Goal: Book appointment/travel/reservation

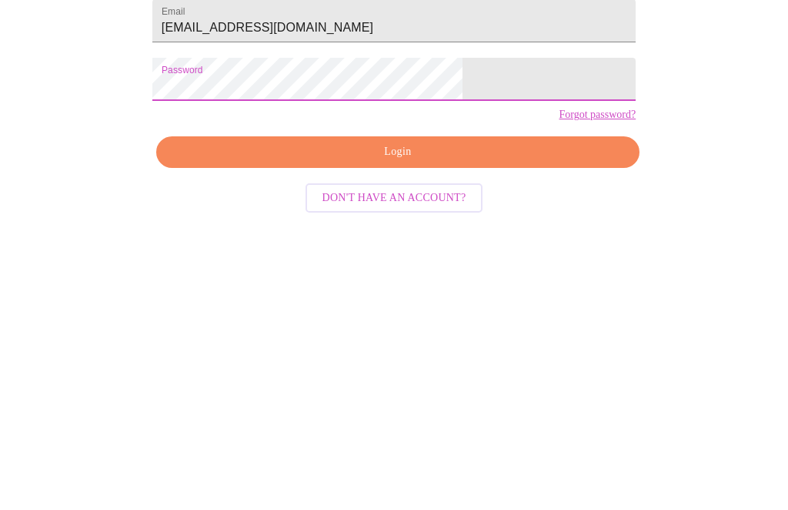
scroll to position [380, 0]
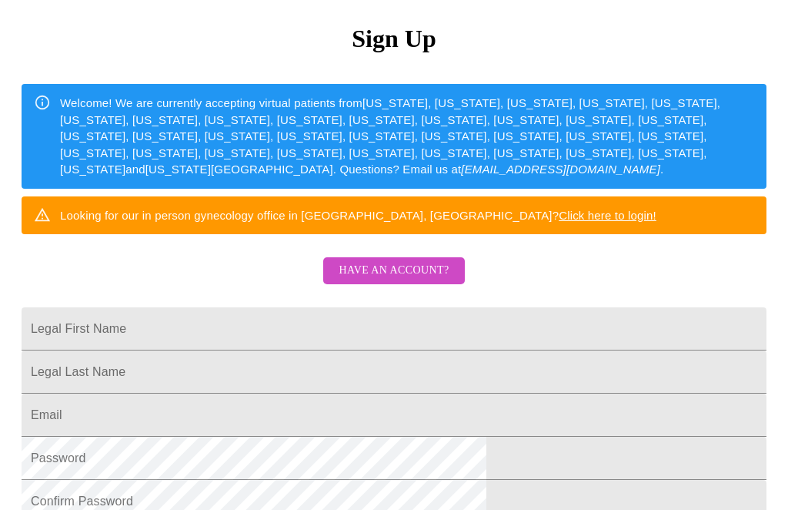
scroll to position [172, 0]
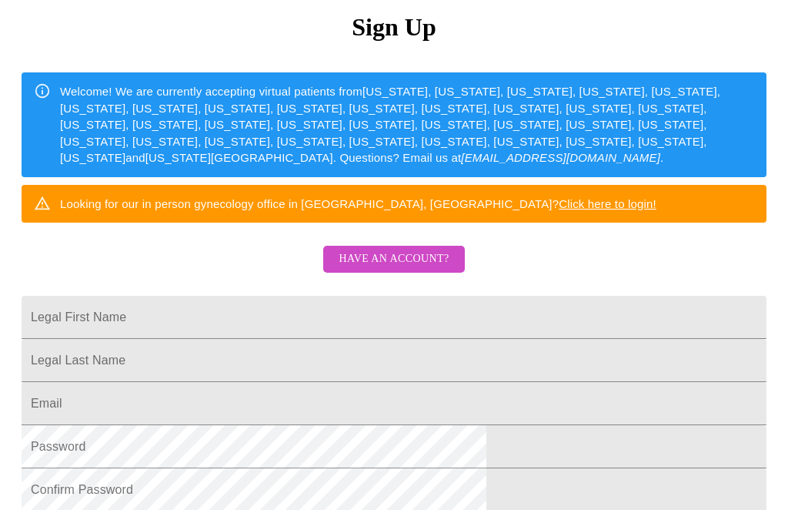
click at [304, 339] on input "Legal First Name" at bounding box center [394, 317] width 745 height 43
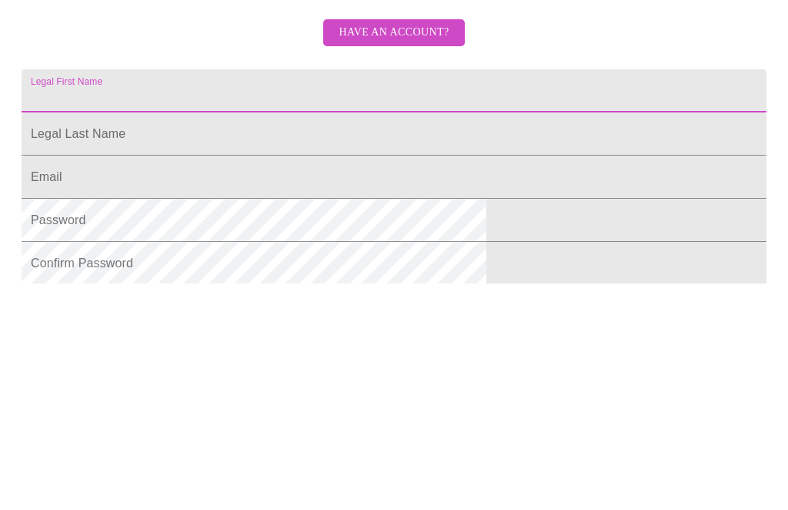
scroll to position [396, 0]
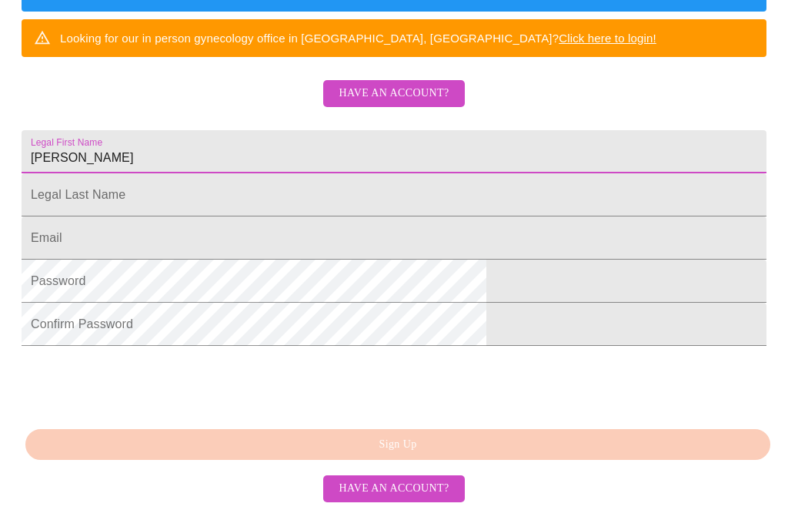
type input "[PERSON_NAME]"
click at [256, 186] on input "Legal First Name" at bounding box center [394, 194] width 745 height 43
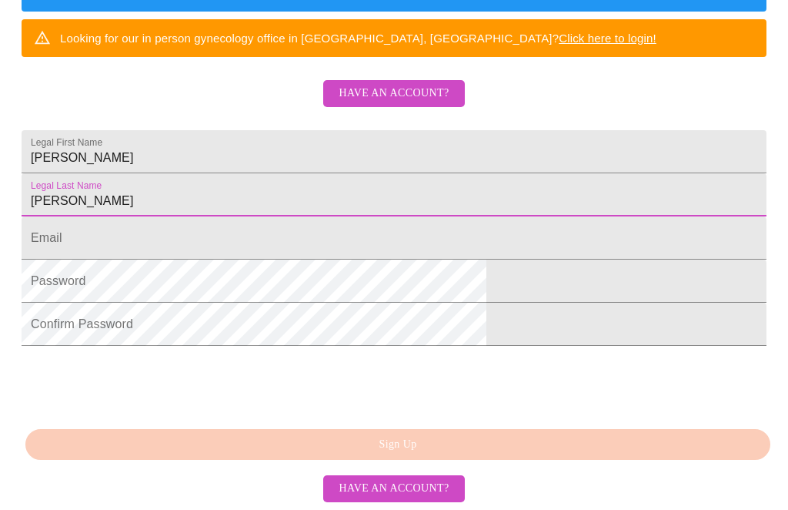
type input "[PERSON_NAME]"
click at [205, 245] on input "Legal First Name" at bounding box center [394, 237] width 745 height 43
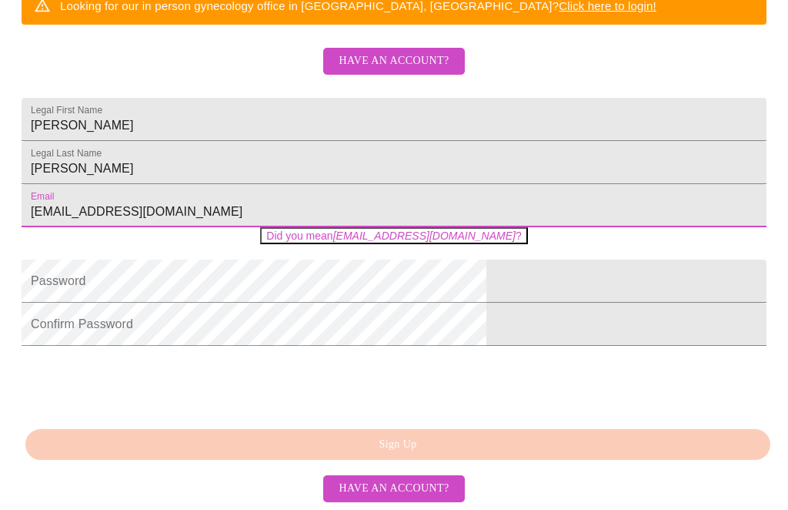
click at [426, 242] on em "[EMAIL_ADDRESS][DOMAIN_NAME]" at bounding box center [424, 235] width 182 height 12
type input "[EMAIL_ADDRESS][DOMAIN_NAME]"
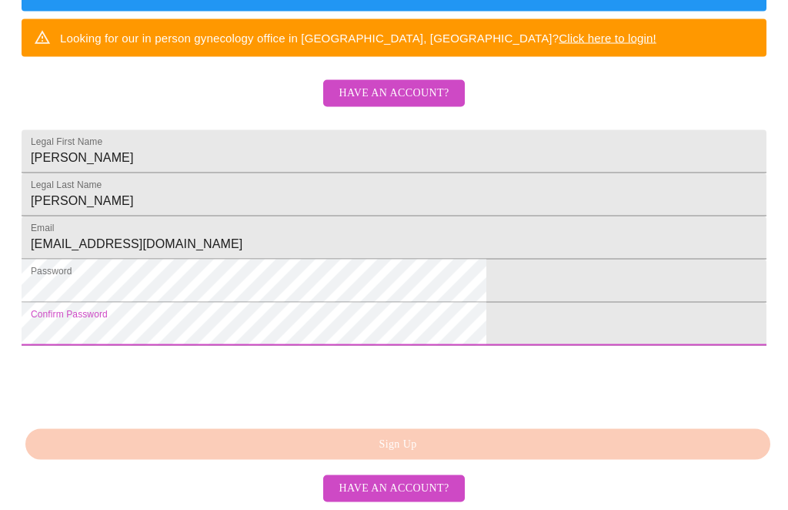
click at [237, 417] on div at bounding box center [139, 384] width 234 height 63
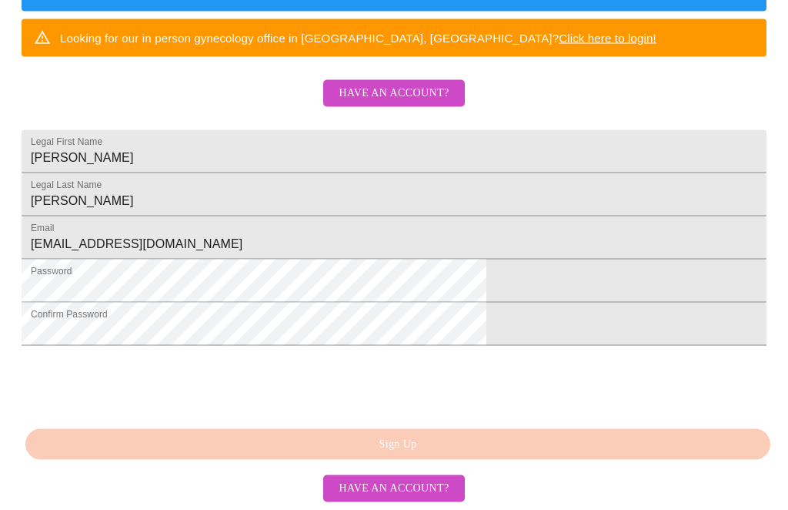
click at [429, 280] on div "MyMenopauseRx Sign Up Welcome! We are currently accepting virtual patients from…" at bounding box center [394, 25] width 776 height 510
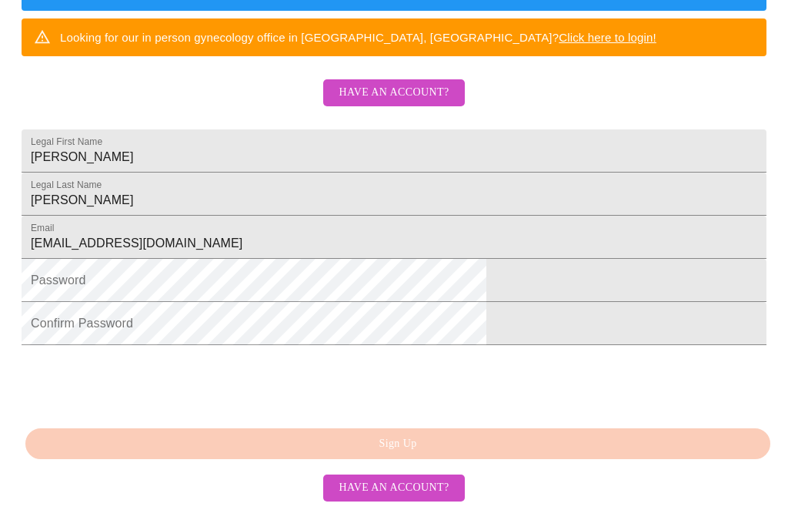
scroll to position [447, 0]
click at [232, 280] on div "MyMenopauseRx Sign Up Welcome! We are currently accepting virtual patients from…" at bounding box center [394, 25] width 776 height 510
click at [581, 280] on div "MyMenopauseRx Sign Up Welcome! We are currently accepting virtual patients from…" at bounding box center [394, 25] width 776 height 510
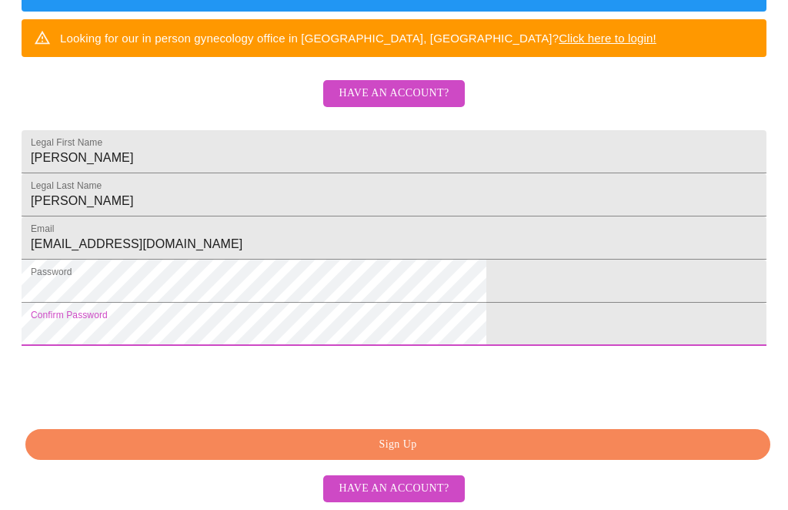
click at [446, 441] on span "Sign Up" at bounding box center [398, 444] width 710 height 19
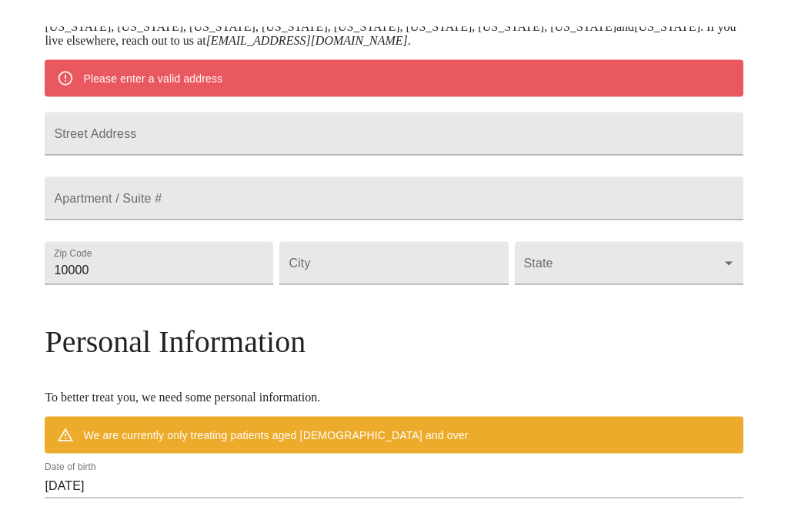
scroll to position [343, 0]
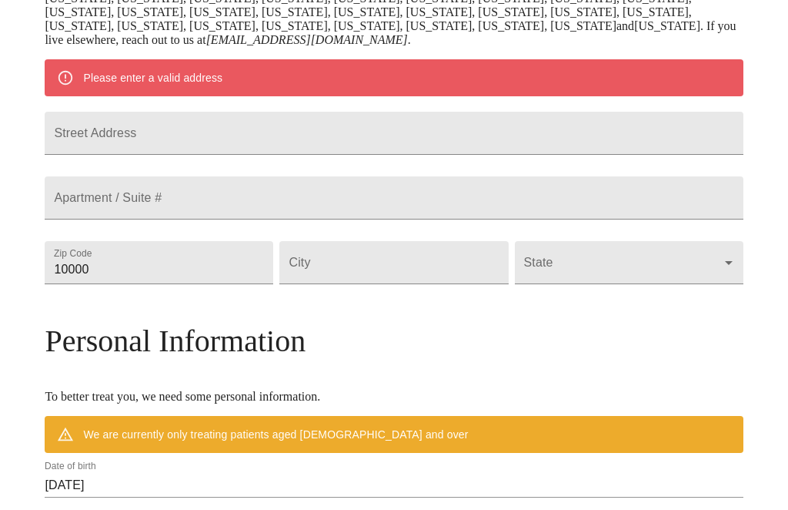
click at [296, 155] on input "Street Address" at bounding box center [394, 133] width 698 height 43
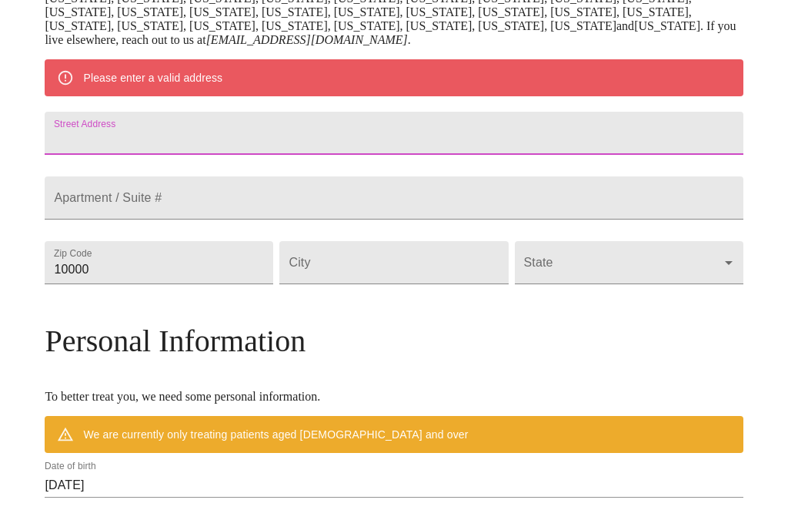
scroll to position [343, 0]
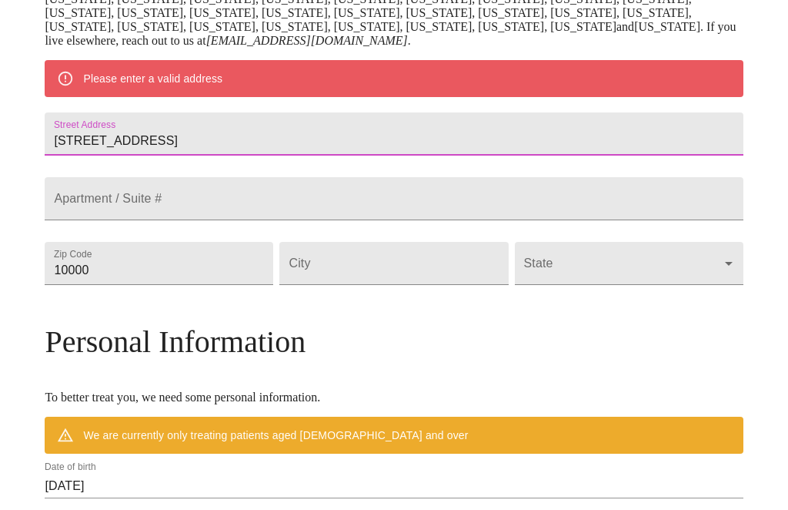
type input "[STREET_ADDRESS]"
click at [215, 285] on input "10000" at bounding box center [159, 263] width 229 height 43
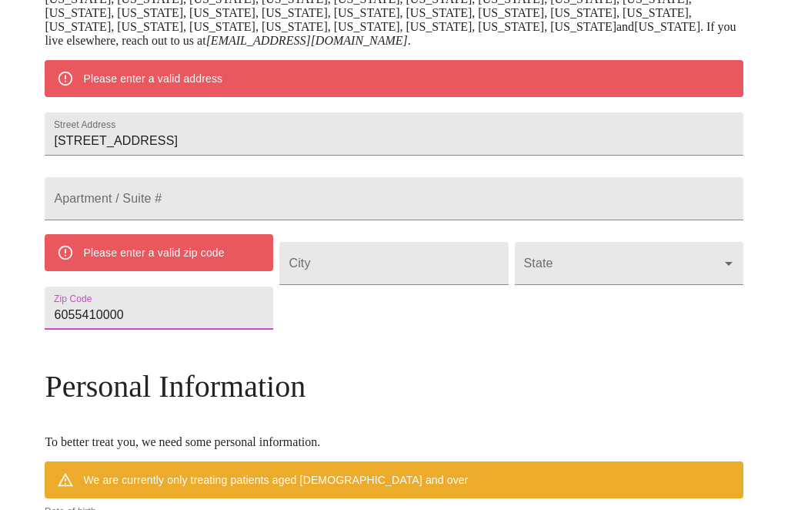
click at [224, 266] on div "Please enter a valid zip code" at bounding box center [153, 253] width 141 height 28
click at [254, 330] on input "6055410000" at bounding box center [159, 307] width 229 height 43
type input "6"
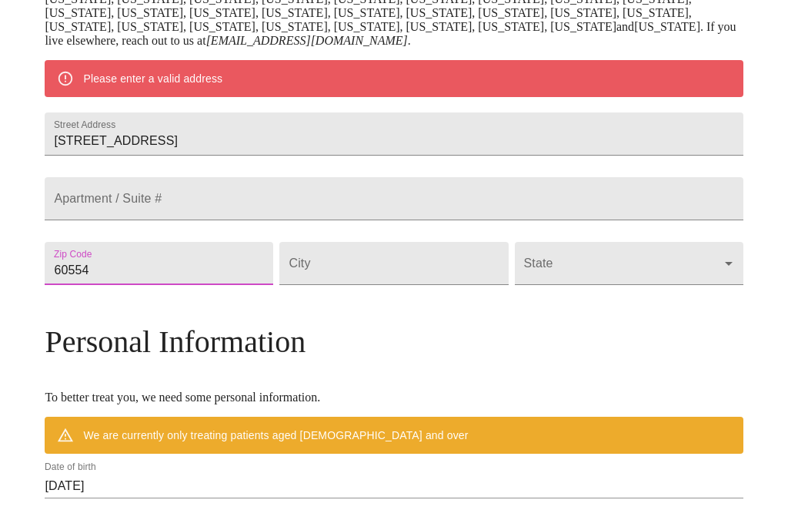
type input "60554"
click at [356, 285] on input "Street Address" at bounding box center [394, 263] width 229 height 43
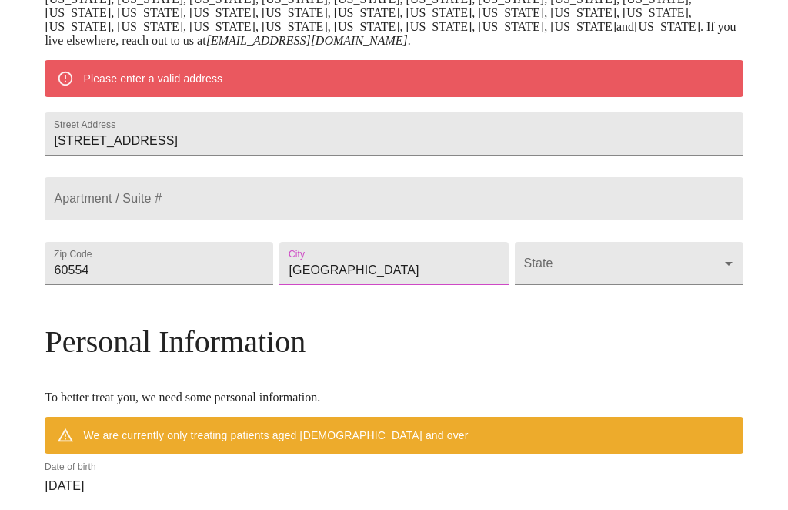
type input "[GEOGRAPHIC_DATA]"
click at [576, 340] on body "MyMenopauseRx Welcome to MyMenopauseRx Since it's your first time here, you'll …" at bounding box center [394, 278] width 776 height 1228
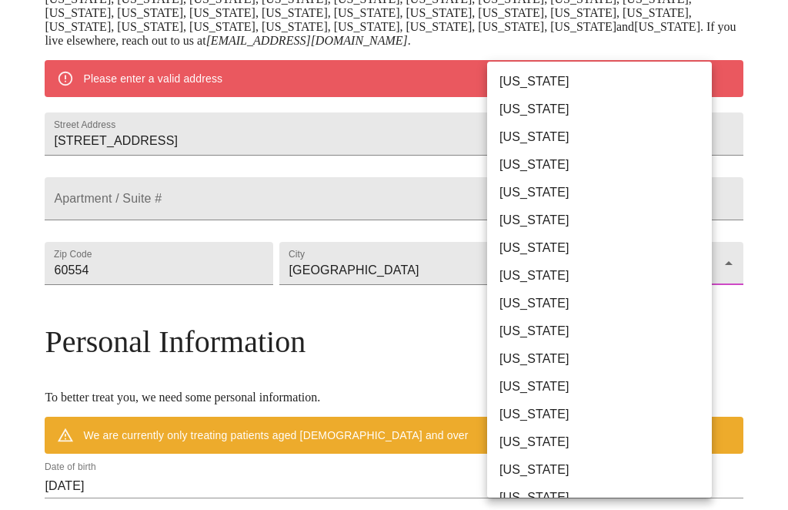
scroll to position [343, 0]
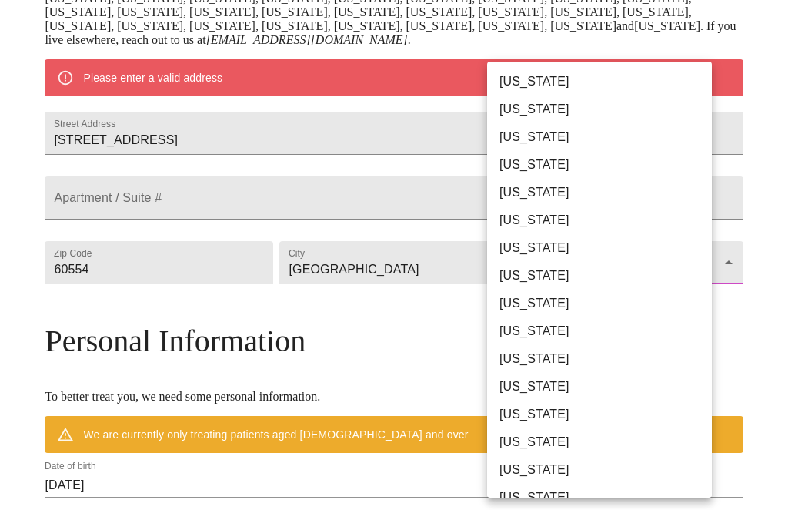
click at [549, 420] on li "[US_STATE]" at bounding box center [599, 414] width 225 height 28
type input "[US_STATE]"
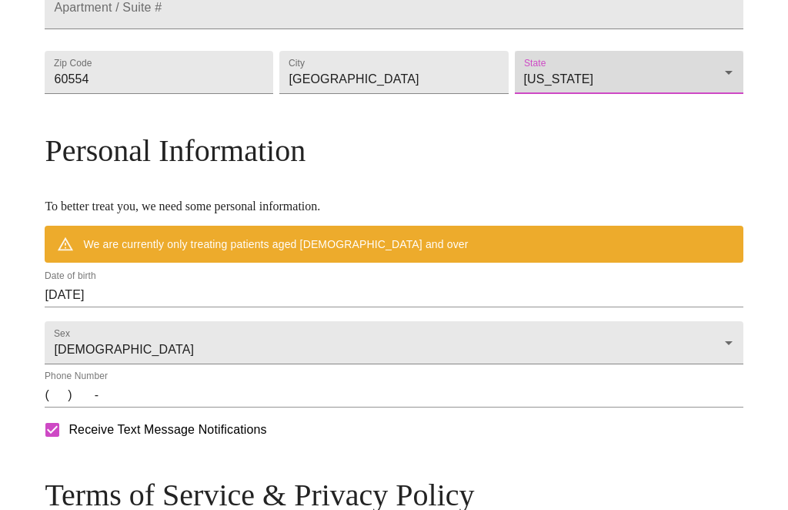
scroll to position [490, 0]
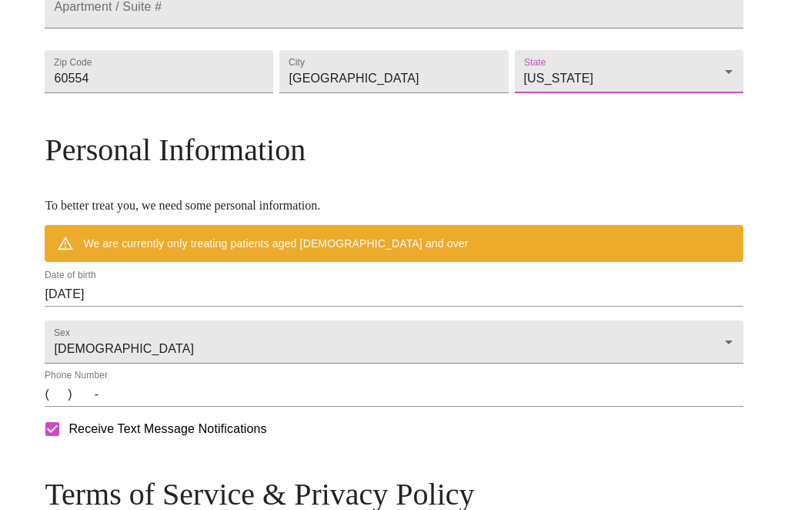
click at [232, 306] on input "[DATE]" at bounding box center [394, 294] width 698 height 25
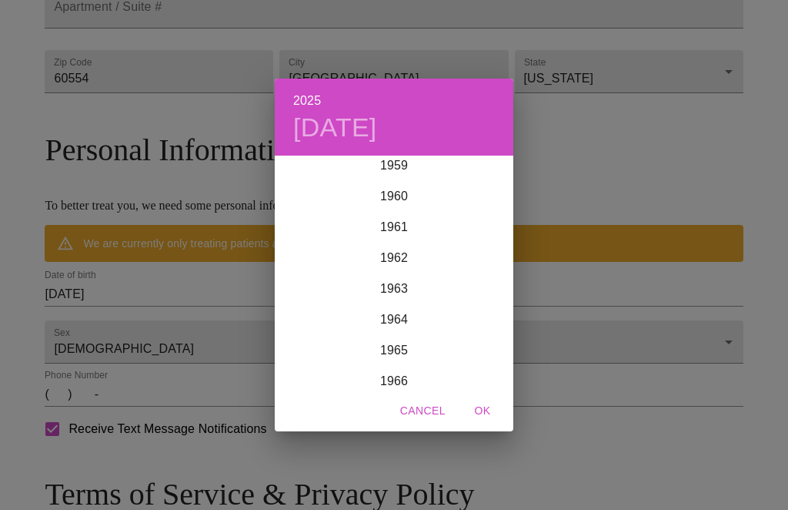
scroll to position [1858, 0]
click at [407, 333] on div "1964" at bounding box center [394, 317] width 239 height 31
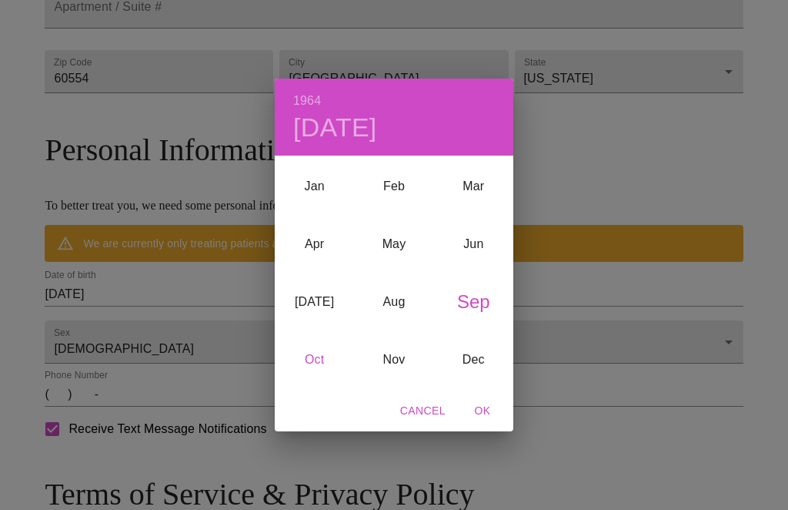
click at [313, 389] on div "Oct" at bounding box center [314, 360] width 79 height 58
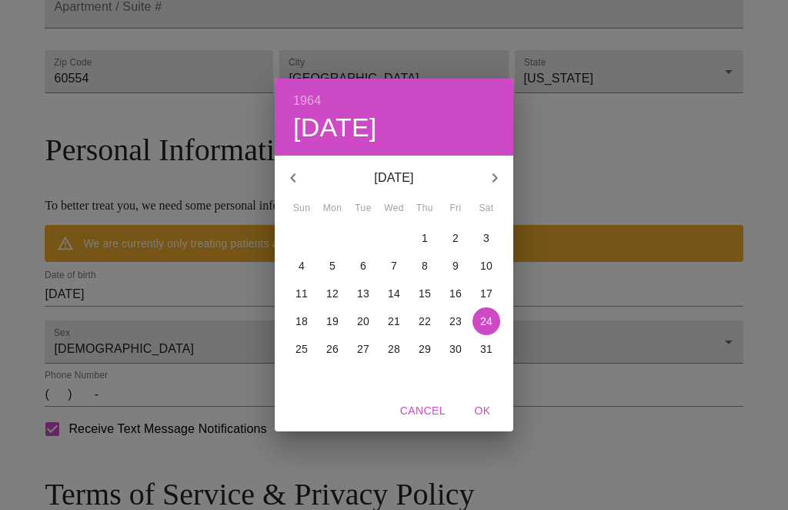
click at [400, 301] on p "14" at bounding box center [394, 293] width 12 height 15
click at [494, 420] on span "OK" at bounding box center [482, 410] width 37 height 19
type input "[DATE]"
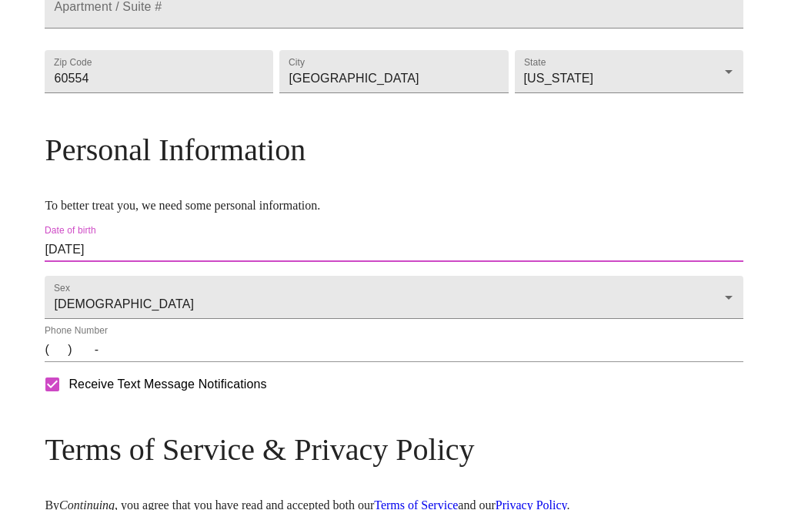
click at [142, 362] on input "(   )    -" at bounding box center [394, 349] width 698 height 25
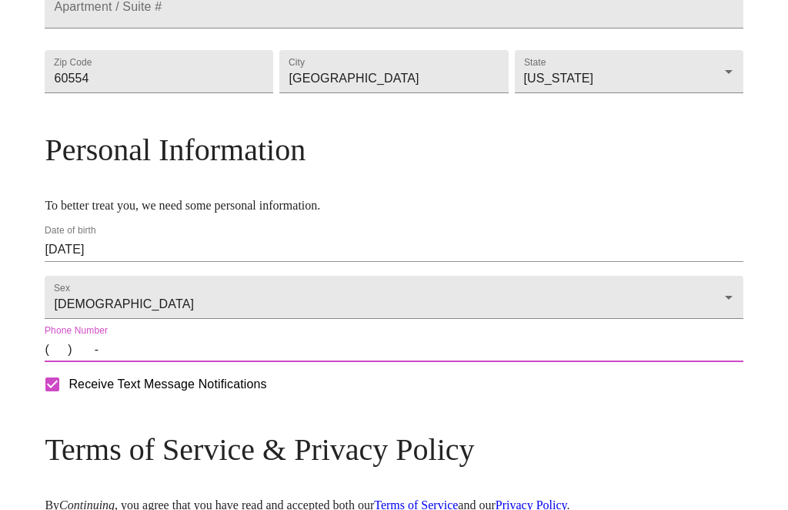
scroll to position [489, 0]
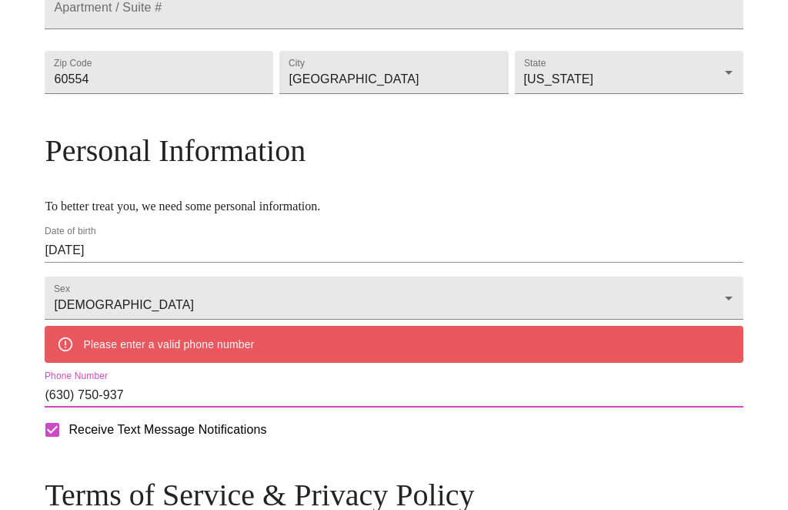
type input "[PHONE_NUMBER]"
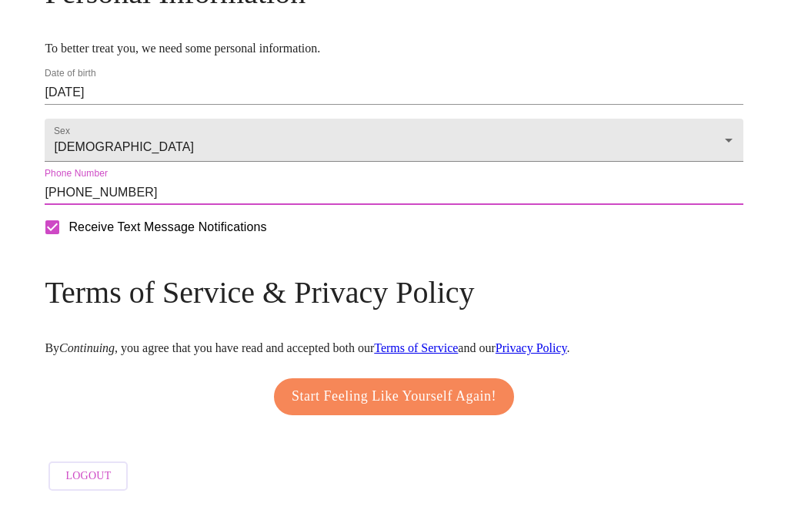
scroll to position [675, 0]
click at [387, 414] on span "Start Feeling Like Yourself Again!" at bounding box center [394, 402] width 205 height 25
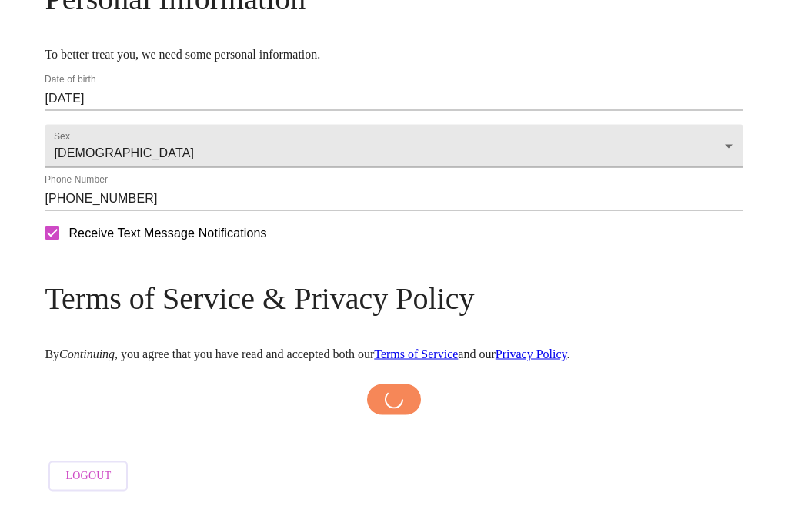
scroll to position [675, 0]
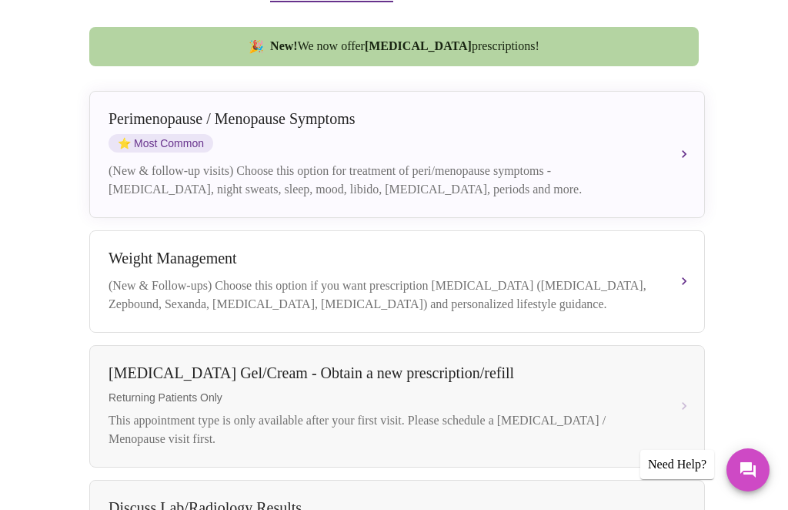
scroll to position [366, 0]
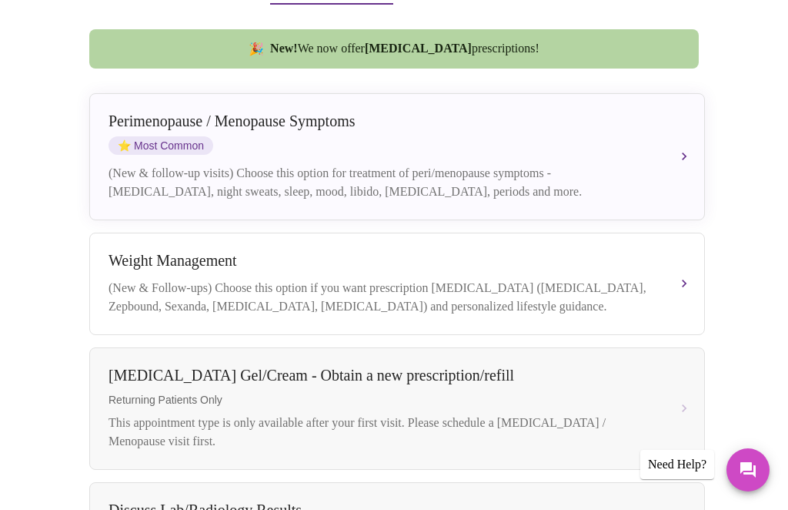
click at [560, 171] on div "(New & follow-up visits) Choose this option for treatment of peri/menopause sym…" at bounding box center [382, 182] width 547 height 37
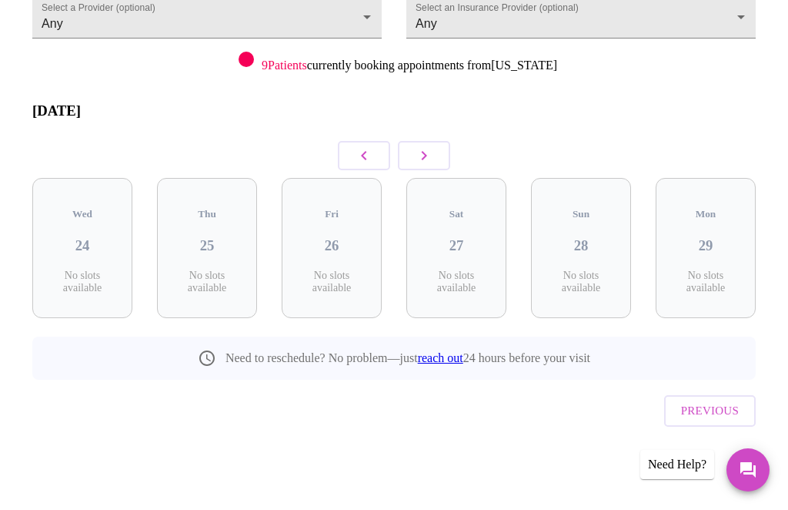
scroll to position [62, 0]
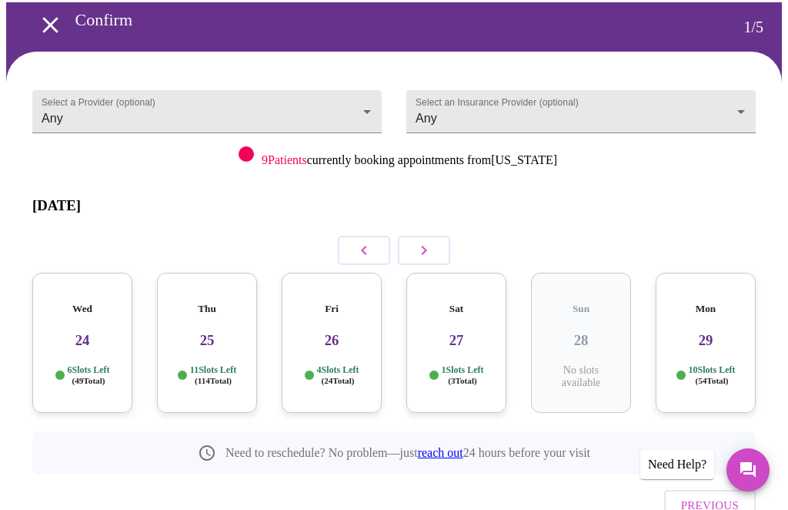
click at [434, 238] on button "button" at bounding box center [424, 250] width 52 height 29
click at [586, 323] on div "Fri 03 7 Slots Left ( 41 Total)" at bounding box center [581, 343] width 100 height 140
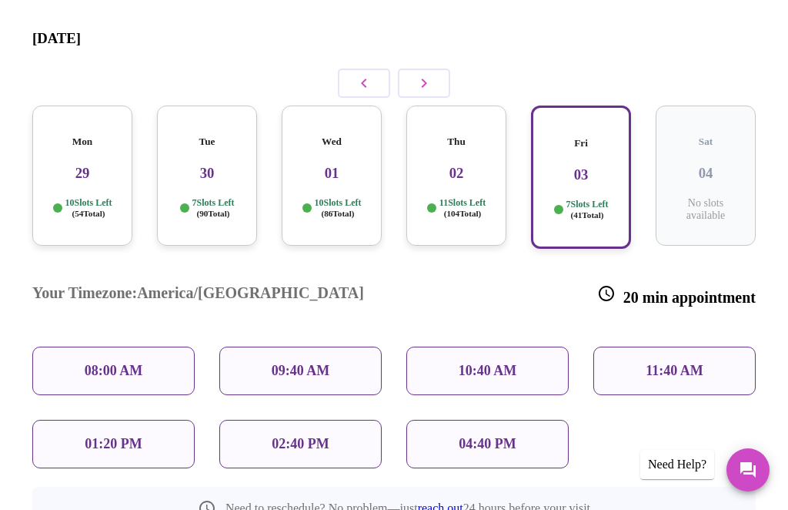
scroll to position [263, 0]
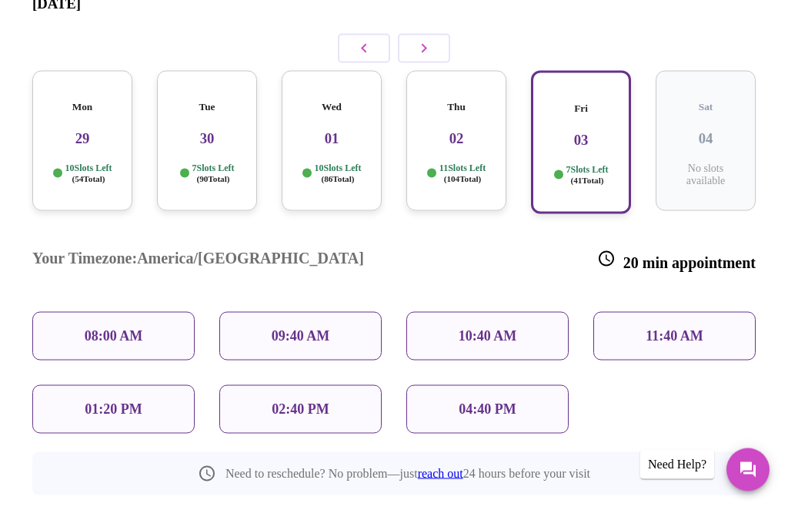
click at [675, 328] on p "11:40 AM" at bounding box center [675, 336] width 58 height 16
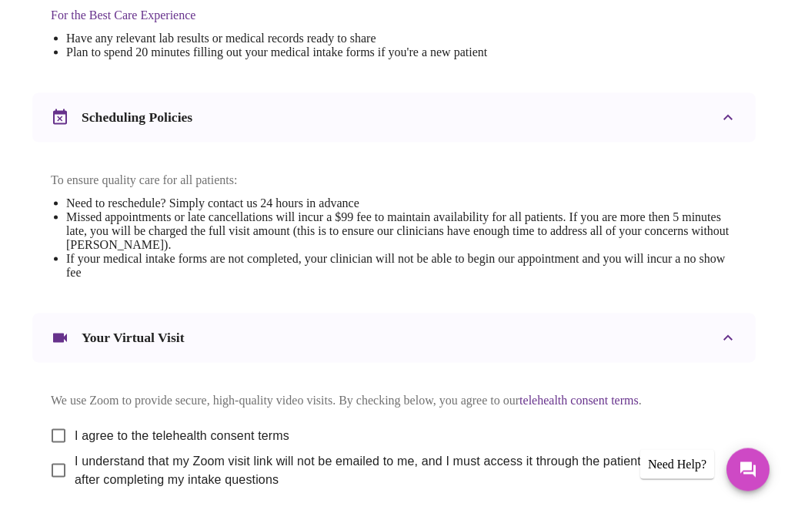
scroll to position [504, 0]
click at [60, 448] on input "I agree to the telehealth consent terms" at bounding box center [58, 435] width 32 height 32
checkbox input "true"
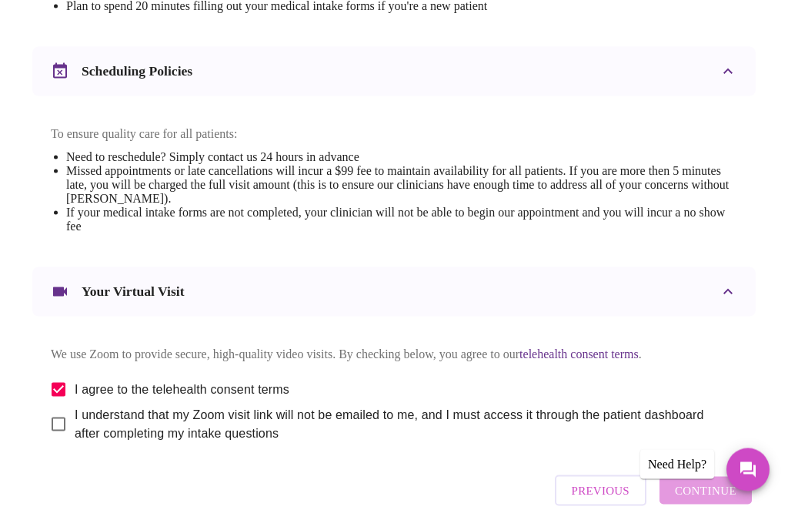
scroll to position [556, 0]
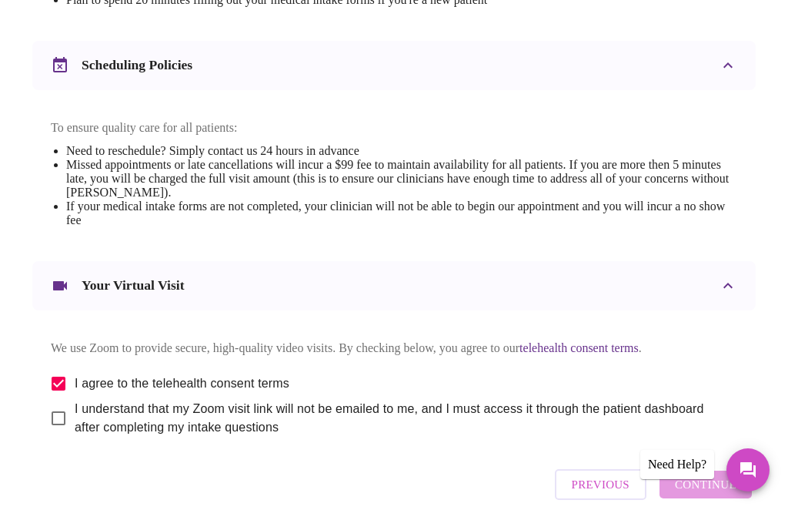
click at [61, 434] on input "I understand that my Zoom visit link will not be emailed to me, and I must acce…" at bounding box center [58, 418] width 32 height 32
checkbox input "true"
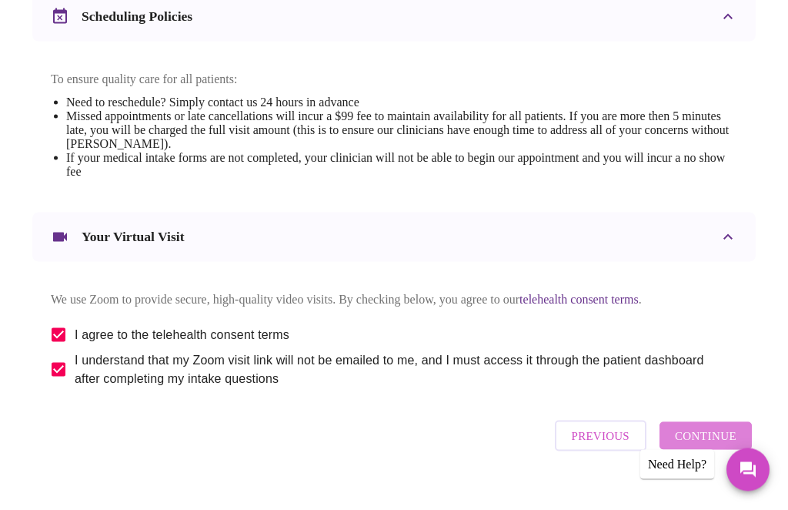
click at [725, 446] on span "Continue" at bounding box center [706, 436] width 62 height 20
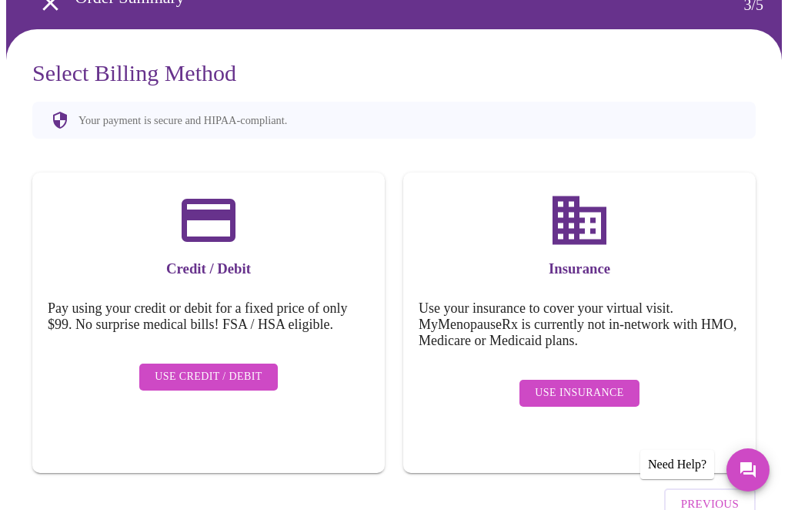
click at [622, 388] on span "Use Insurance" at bounding box center [579, 392] width 89 height 19
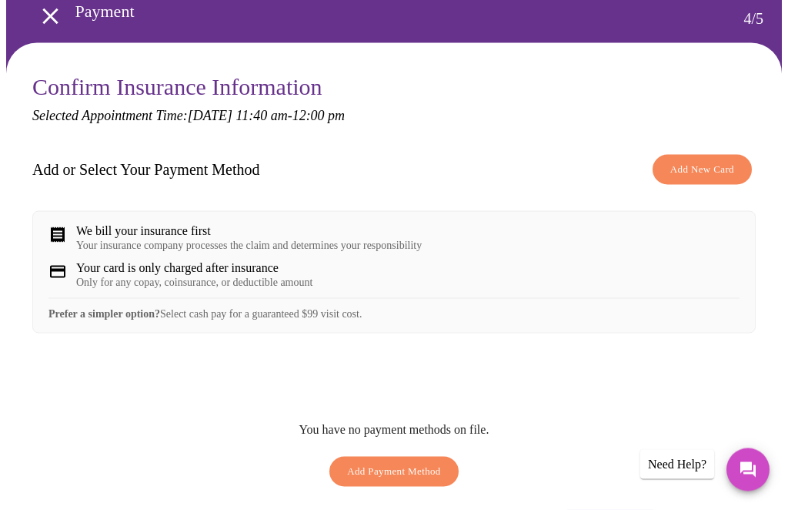
scroll to position [66, 0]
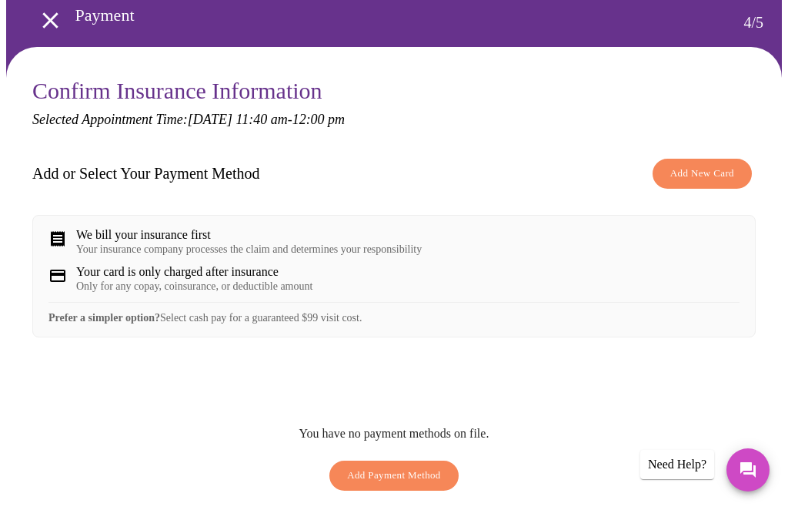
click at [721, 179] on span "Add New Card" at bounding box center [703, 174] width 64 height 18
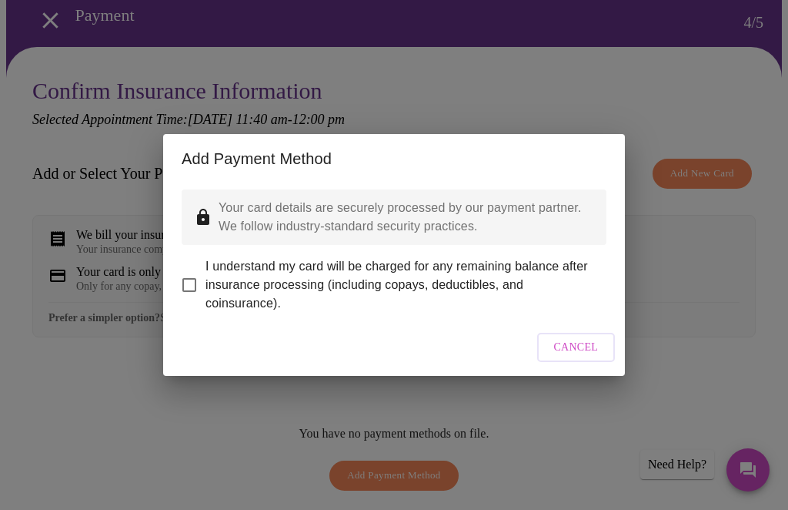
click at [582, 357] on span "Cancel" at bounding box center [576, 347] width 45 height 19
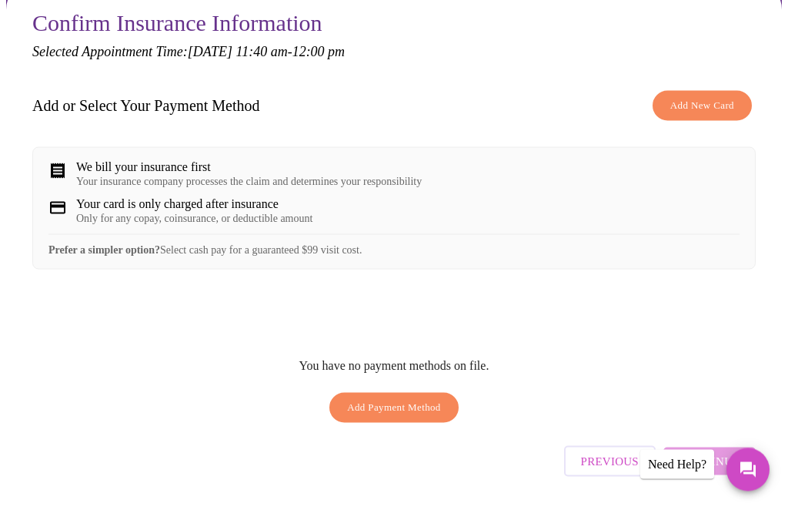
scroll to position [139, 0]
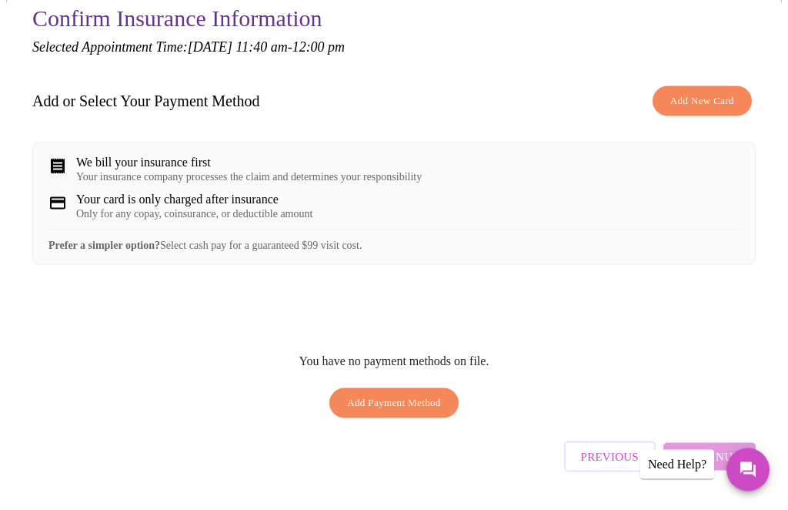
click at [409, 412] on span "Add Payment Method" at bounding box center [394, 403] width 94 height 18
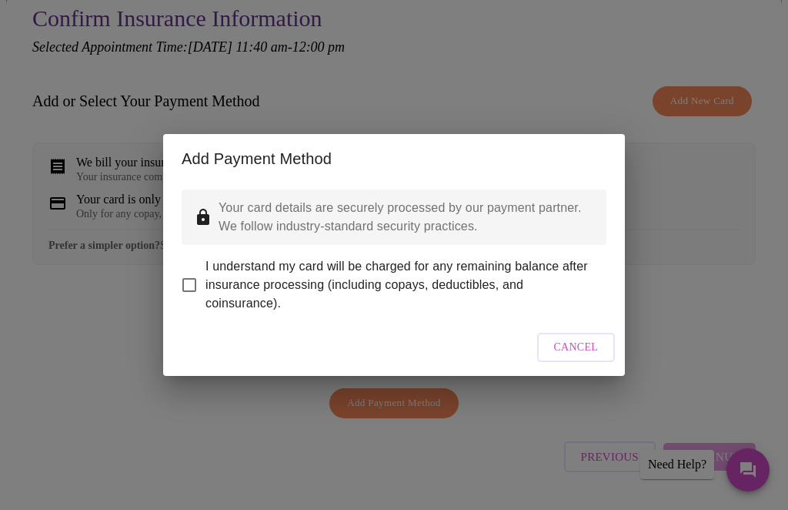
click at [725, 302] on div "Add Payment Method Your card details are securely processed by our payment part…" at bounding box center [394, 255] width 788 height 510
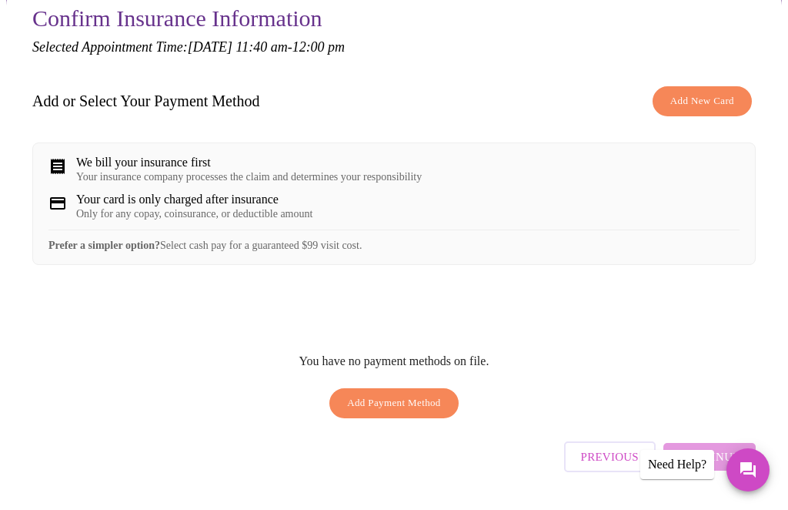
click at [725, 77] on div "Confirm Insurance Information Selected Appointment Time: [DATE] 11:40 am - 12:0…" at bounding box center [394, 242] width 724 height 474
click at [724, 103] on span "Add New Card" at bounding box center [703, 101] width 64 height 18
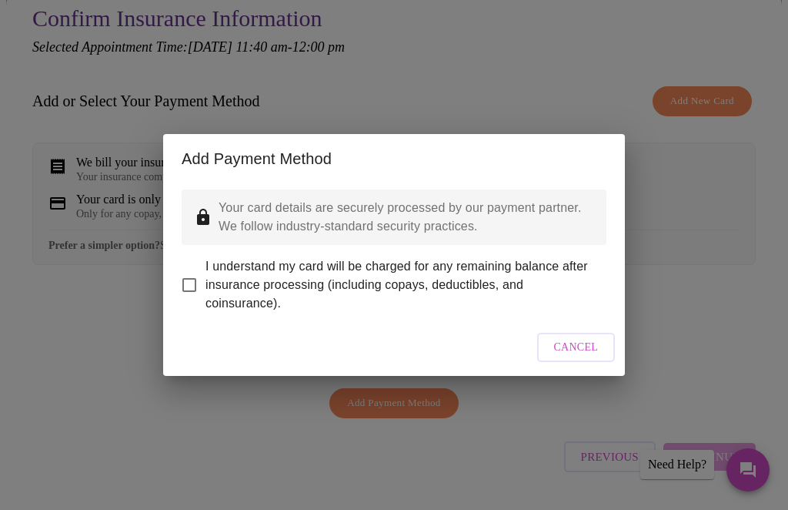
click at [192, 301] on input "I understand my card will be charged for any remaining balance after insurance …" at bounding box center [189, 285] width 32 height 32
checkbox input "true"
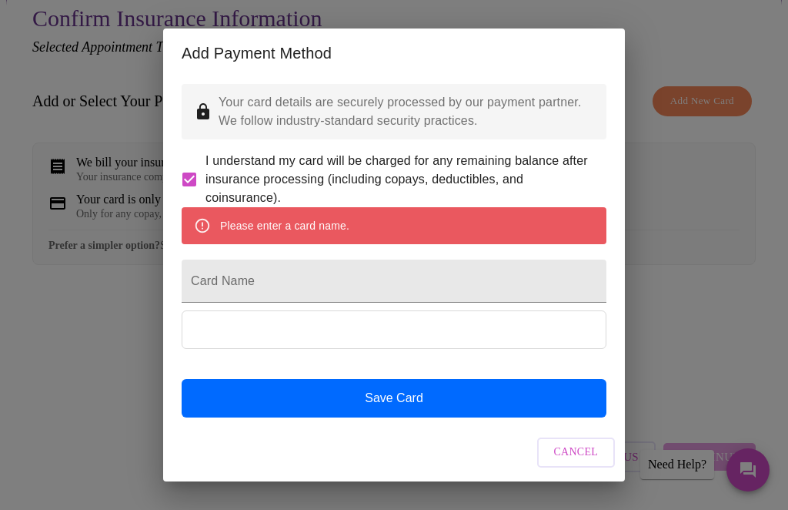
click at [241, 303] on input "Card Name" at bounding box center [394, 280] width 425 height 43
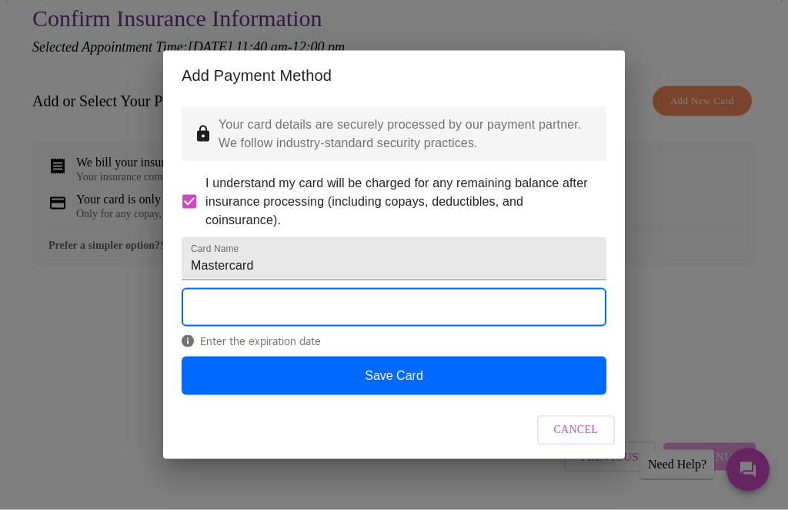
click at [296, 280] on input "Mastercard" at bounding box center [394, 258] width 425 height 43
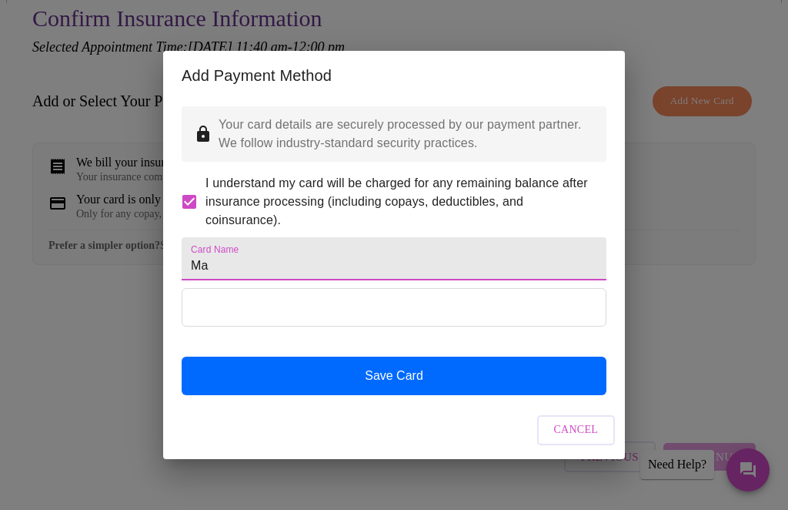
type input "M"
type input "Mastercard"
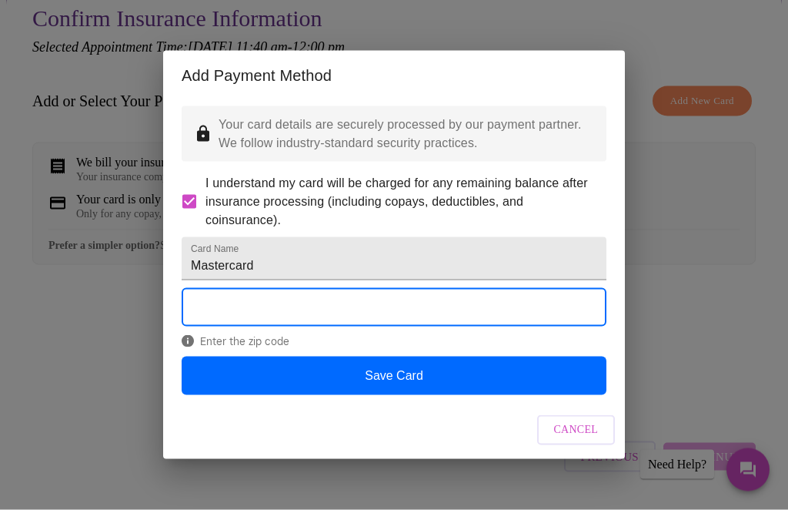
click at [411, 395] on button "Save Card" at bounding box center [394, 376] width 425 height 38
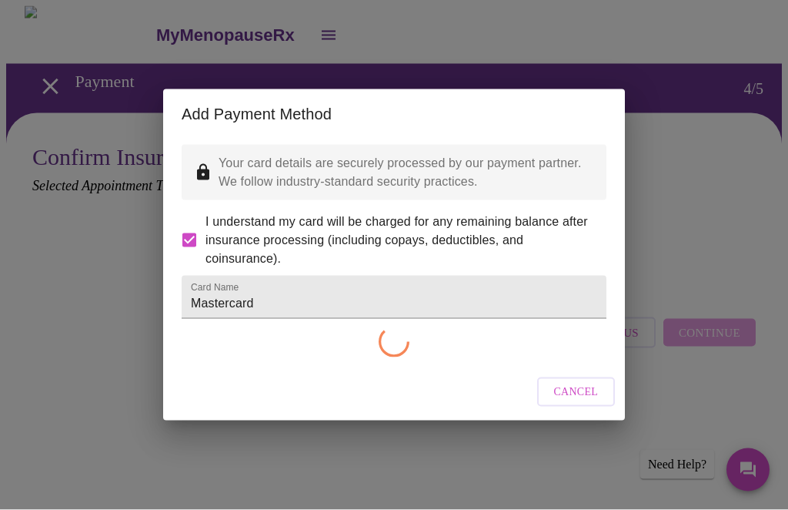
scroll to position [0, 0]
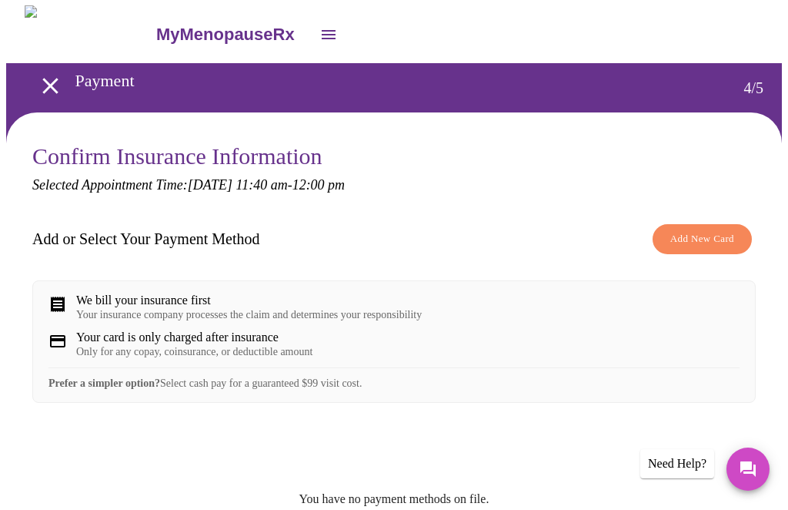
checkbox input "false"
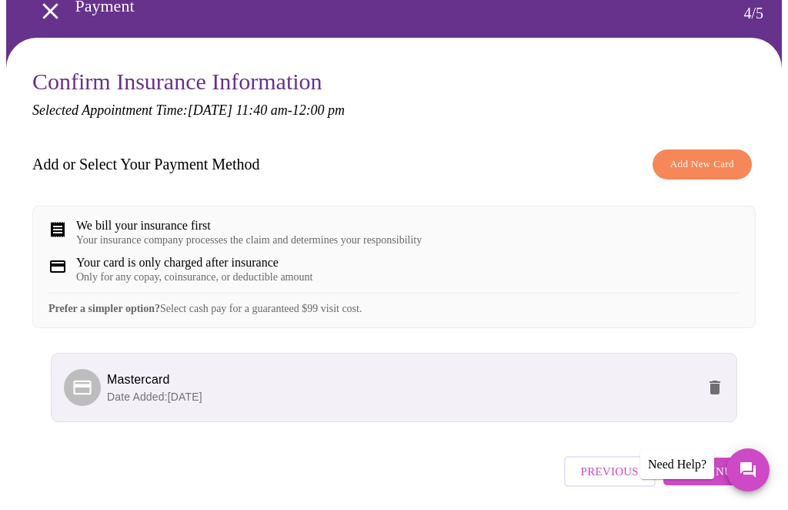
scroll to position [99, 0]
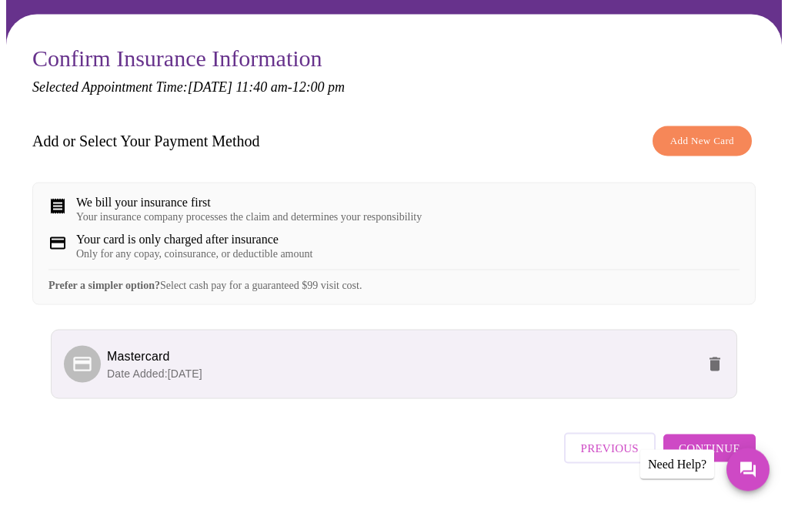
click at [729, 458] on span "Continue" at bounding box center [710, 448] width 62 height 20
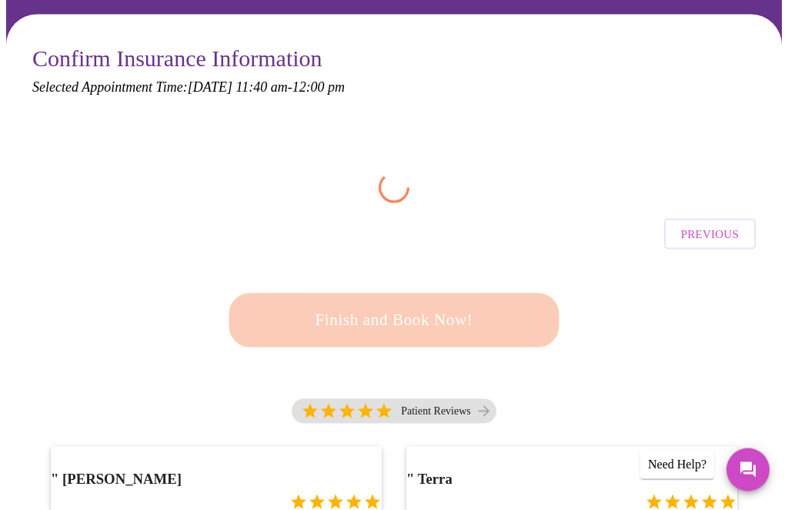
scroll to position [99, 0]
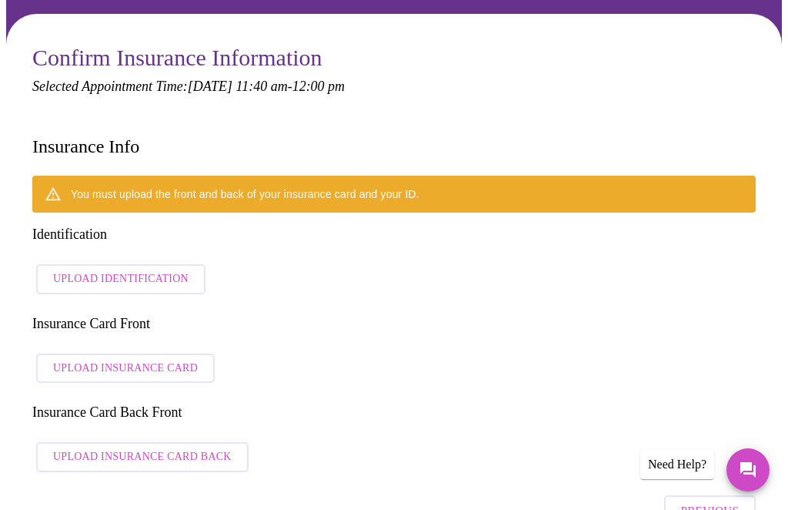
click at [132, 359] on span "Upload Insurance Card" at bounding box center [125, 368] width 145 height 19
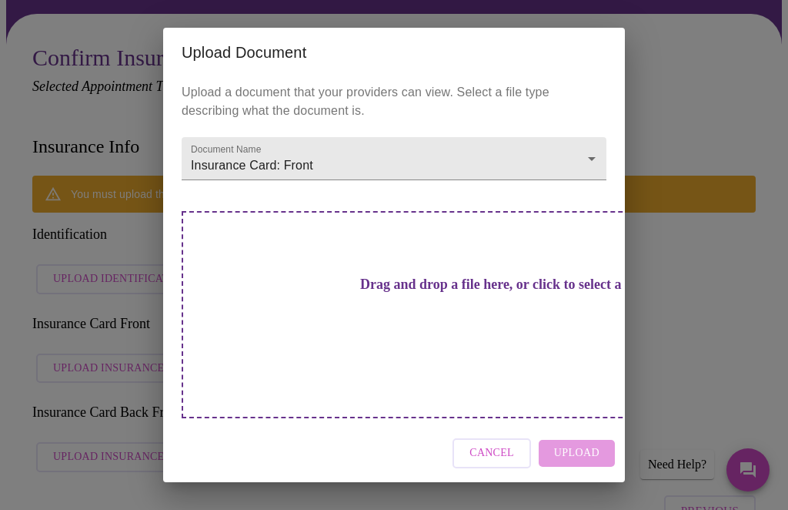
click at [424, 293] on h3 "Drag and drop a file here, or click to select a file" at bounding box center [502, 284] width 425 height 16
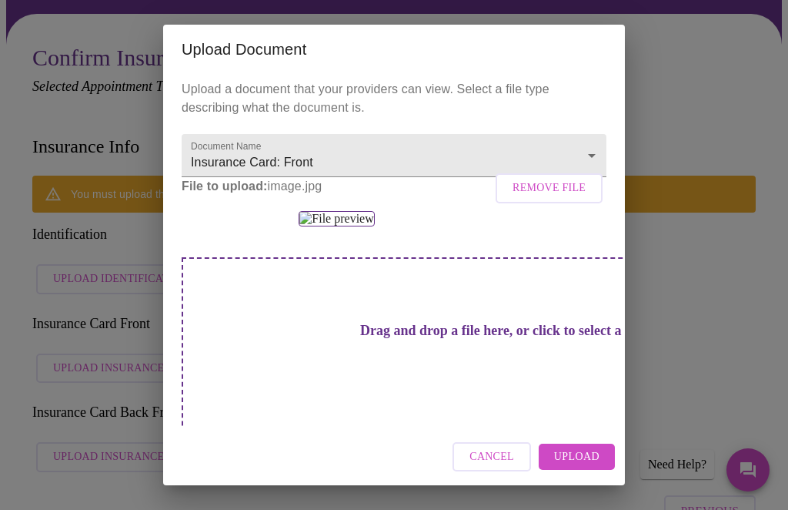
click at [591, 467] on span "Upload" at bounding box center [576, 456] width 45 height 19
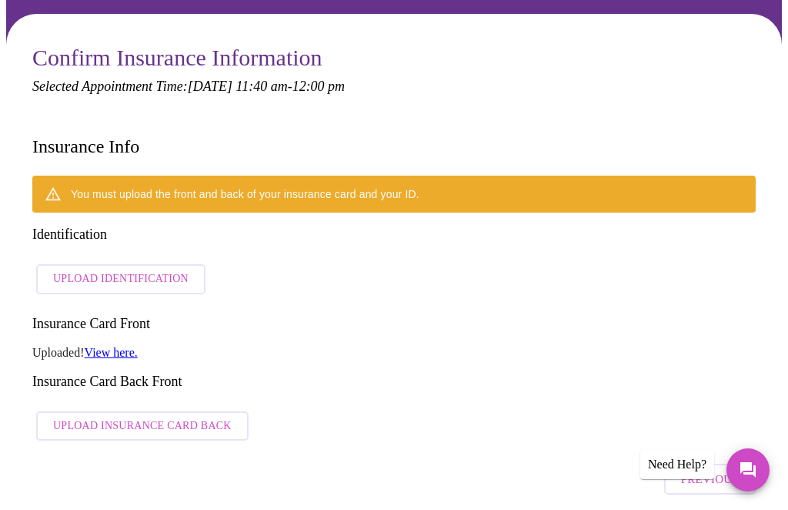
click at [100, 417] on span "Upload Insurance Card Back" at bounding box center [142, 426] width 179 height 19
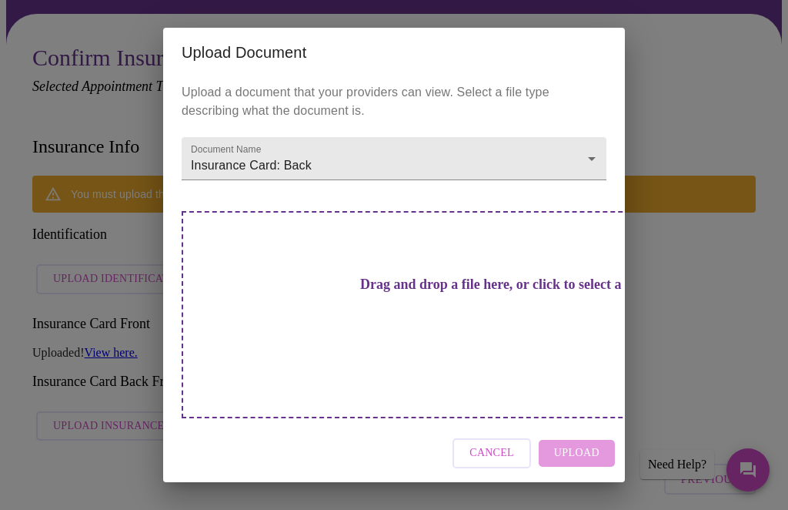
click at [430, 293] on h3 "Drag and drop a file here, or click to select a file" at bounding box center [502, 284] width 425 height 16
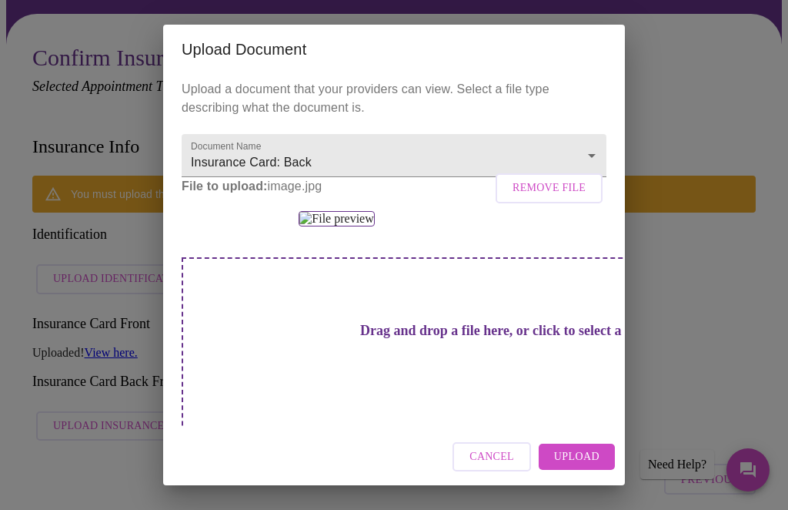
click at [591, 467] on span "Upload" at bounding box center [576, 456] width 45 height 19
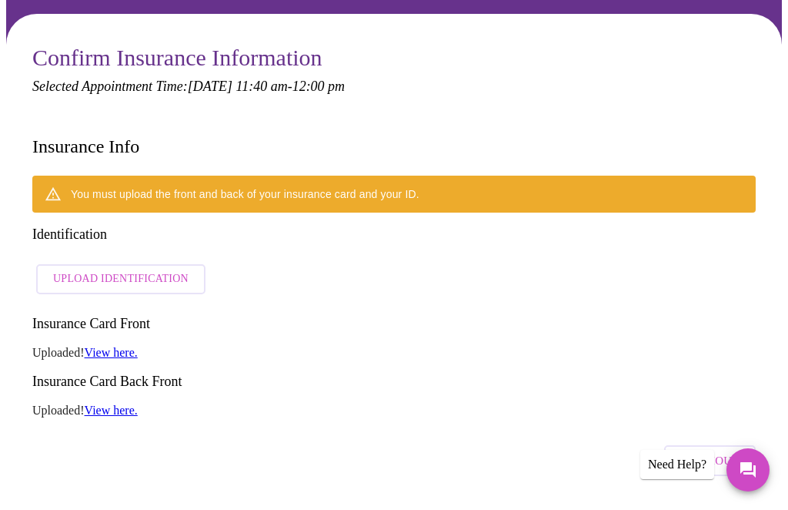
click at [106, 430] on div "Previous" at bounding box center [394, 457] width 724 height 54
click at [500, 430] on div "Previous" at bounding box center [394, 457] width 724 height 54
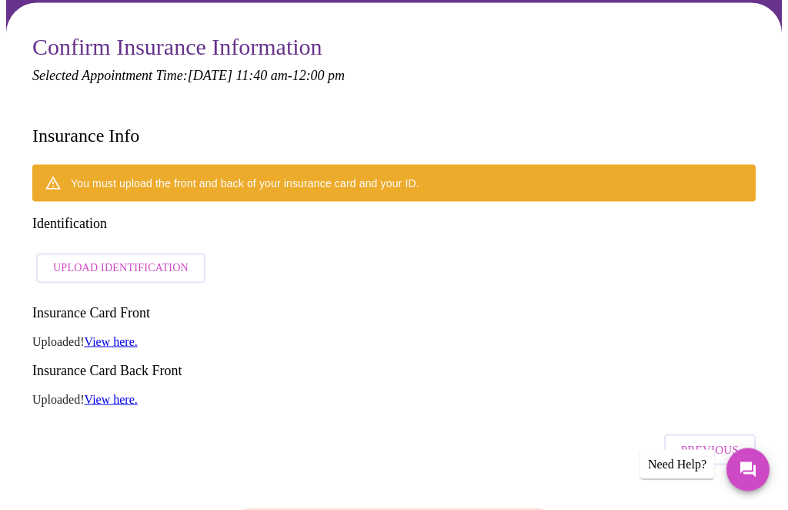
scroll to position [102, 0]
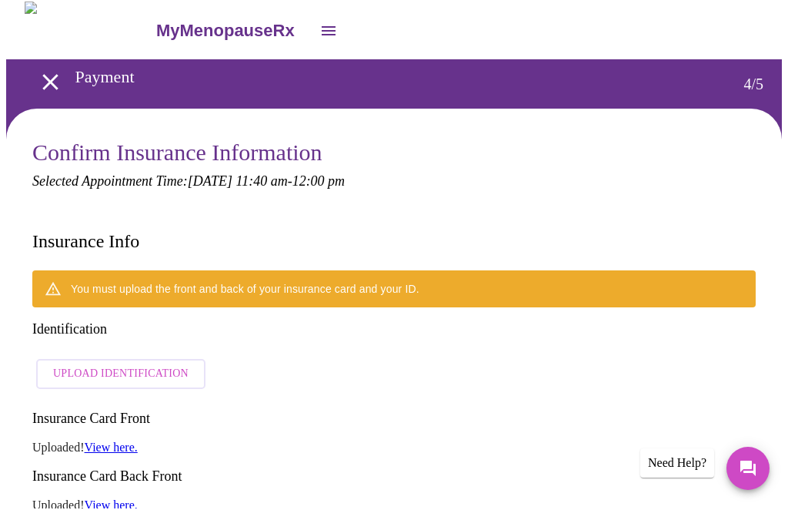
scroll to position [0, 0]
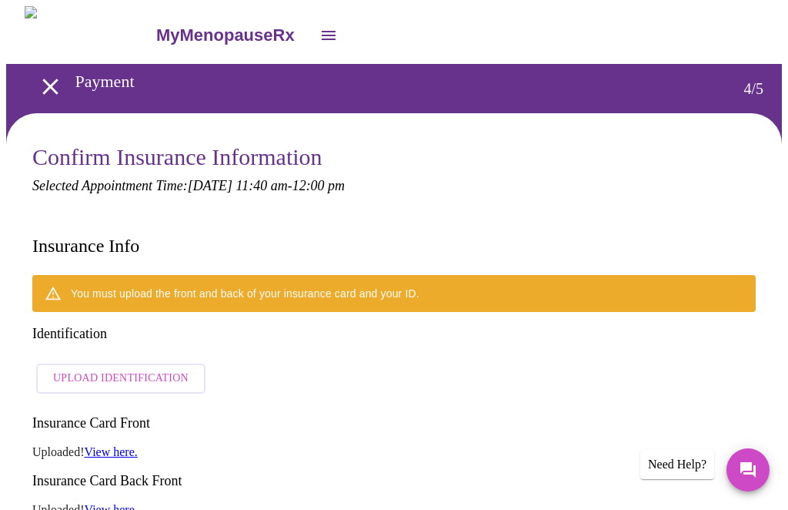
click at [111, 369] on span "Upload Identification" at bounding box center [121, 378] width 136 height 19
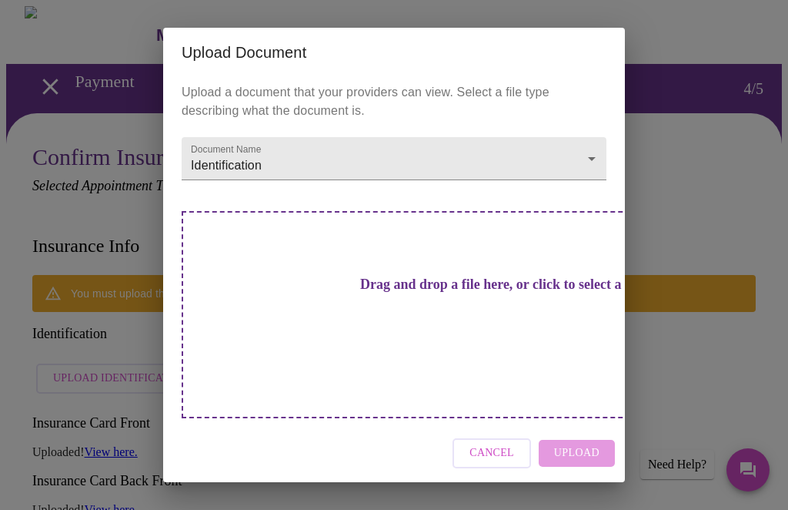
click at [502, 444] on span "Cancel" at bounding box center [492, 453] width 45 height 19
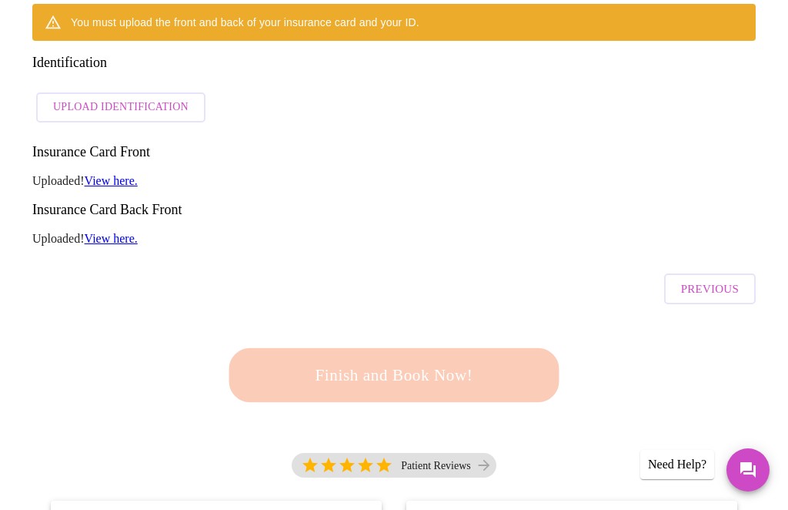
scroll to position [266, 0]
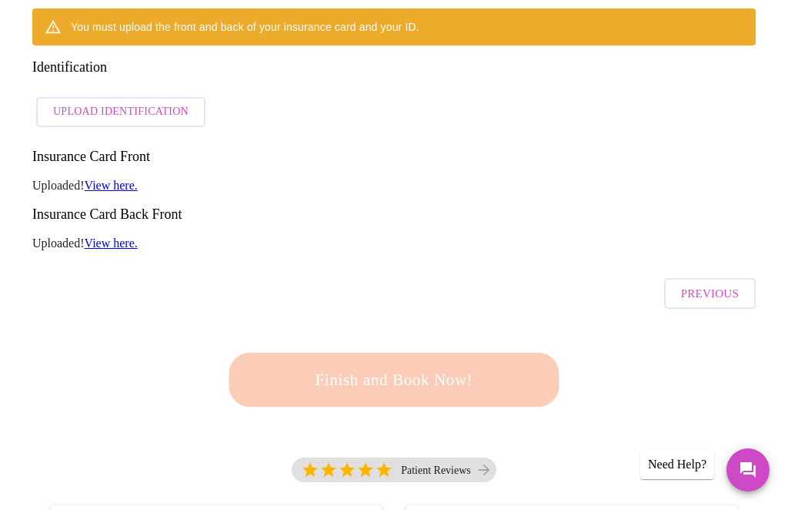
click at [455, 332] on div "Finish and Book Now!" at bounding box center [394, 379] width 339 height 95
click at [475, 332] on div "Finish and Book Now!" at bounding box center [394, 379] width 339 height 95
click at [490, 332] on div "Finish and Book Now!" at bounding box center [394, 379] width 339 height 95
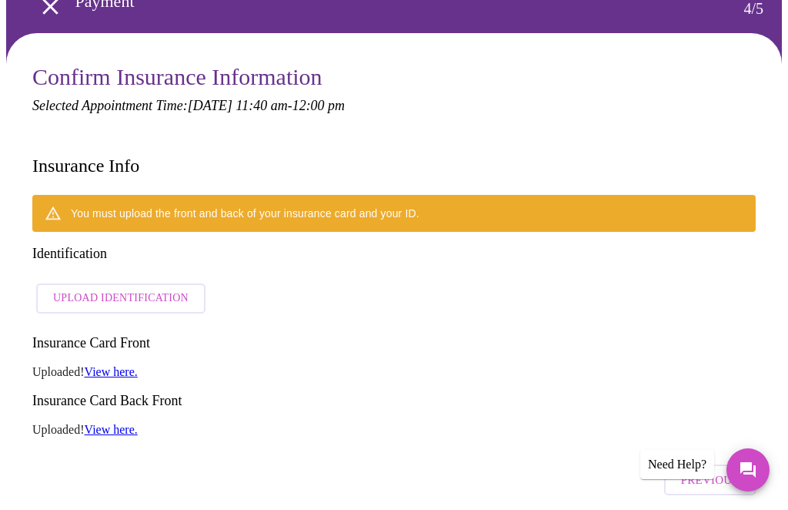
scroll to position [79, 0]
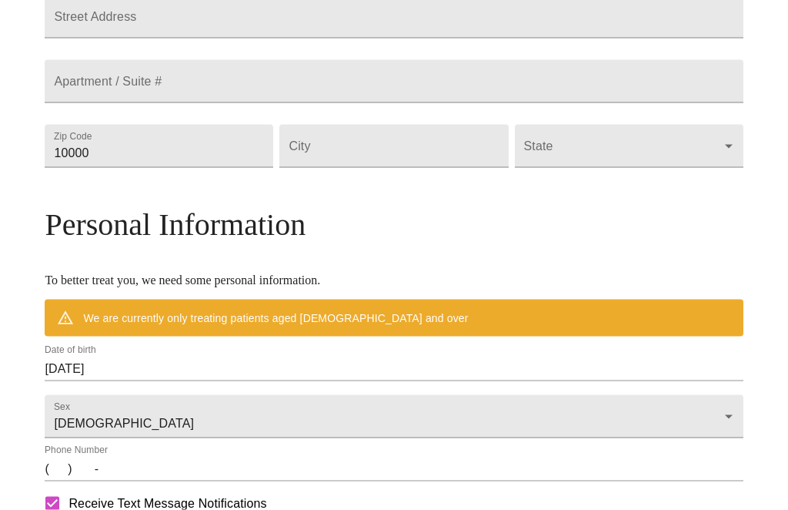
scroll to position [441, 0]
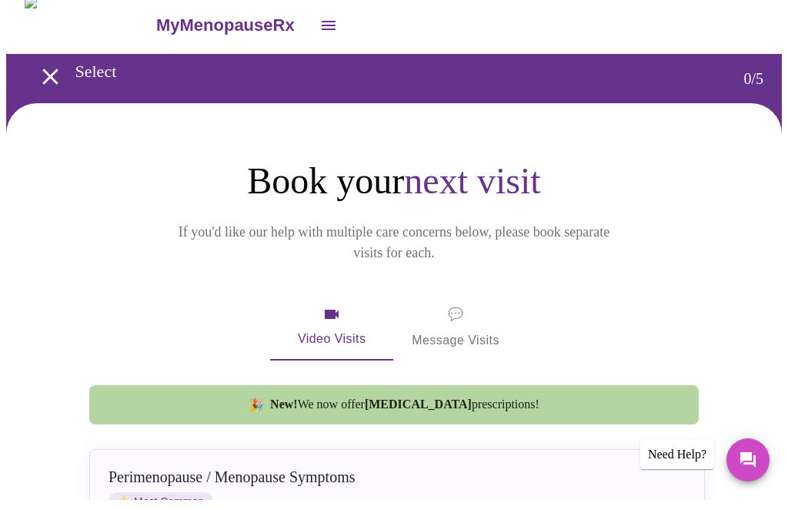
scroll to position [10, 0]
click at [45, 75] on icon "open drawer" at bounding box center [50, 76] width 27 height 27
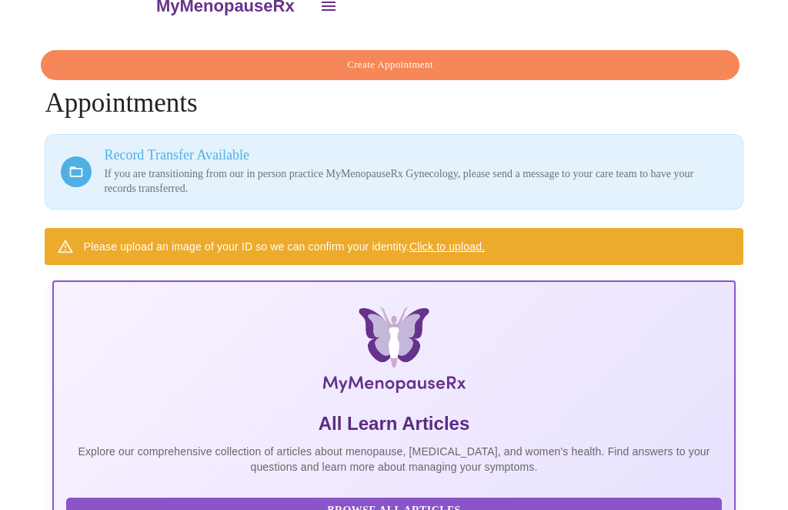
scroll to position [26, 0]
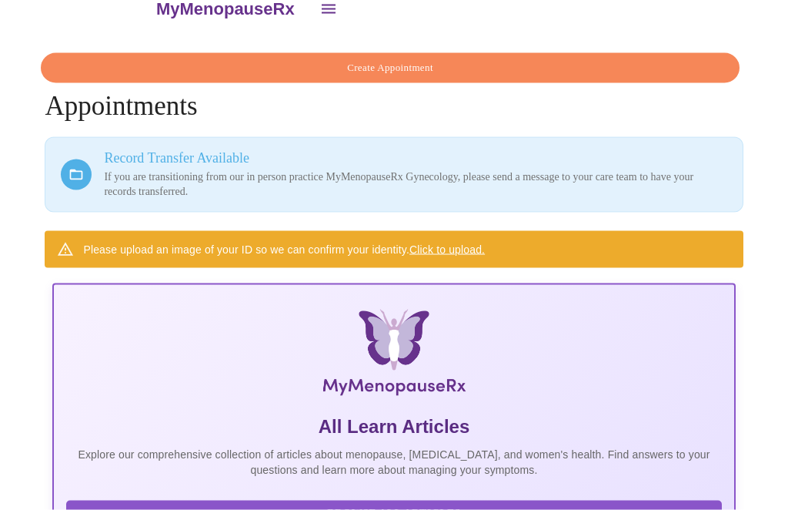
click at [441, 246] on link "Click to upload." at bounding box center [447, 249] width 75 height 12
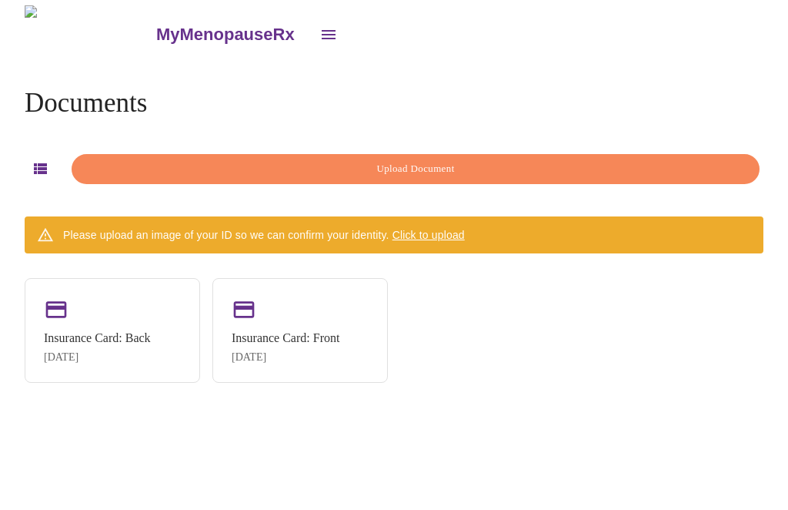
click at [77, 318] on div "Insurance Card: Back [DATE]" at bounding box center [113, 331] width 176 height 105
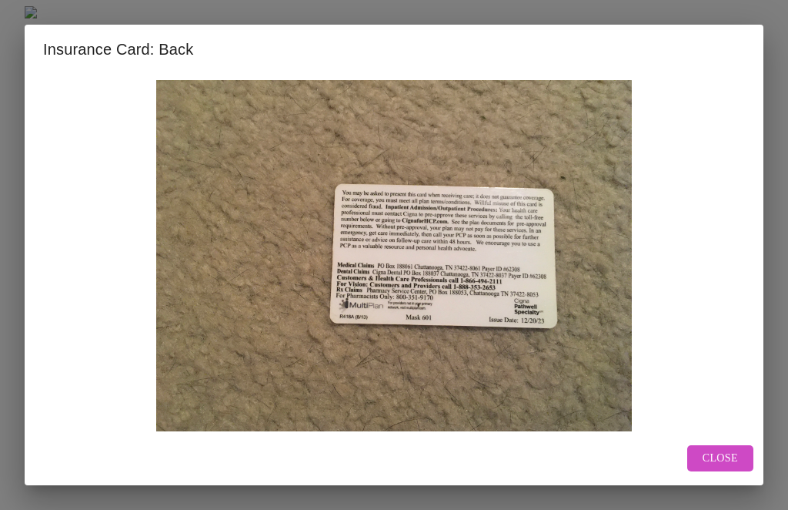
click at [697, 472] on button "Close" at bounding box center [721, 458] width 66 height 27
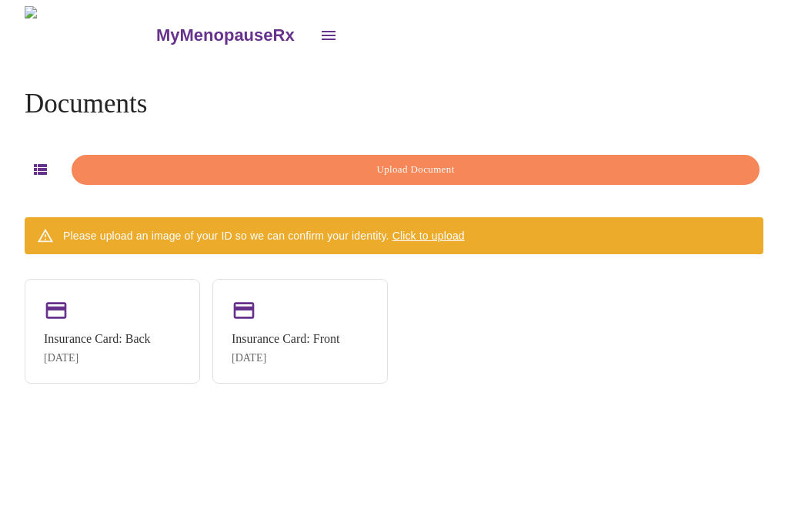
click at [273, 313] on div "Insurance Card: Front [DATE]" at bounding box center [301, 331] width 176 height 105
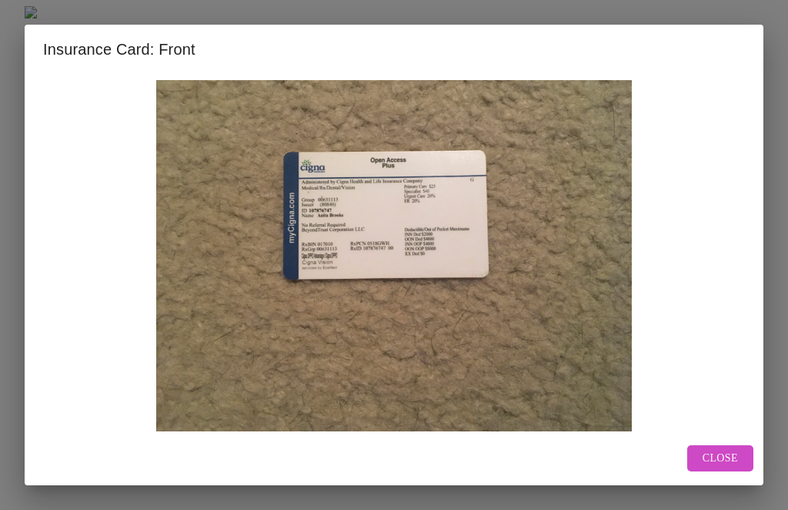
click at [712, 468] on span "Close" at bounding box center [720, 458] width 35 height 19
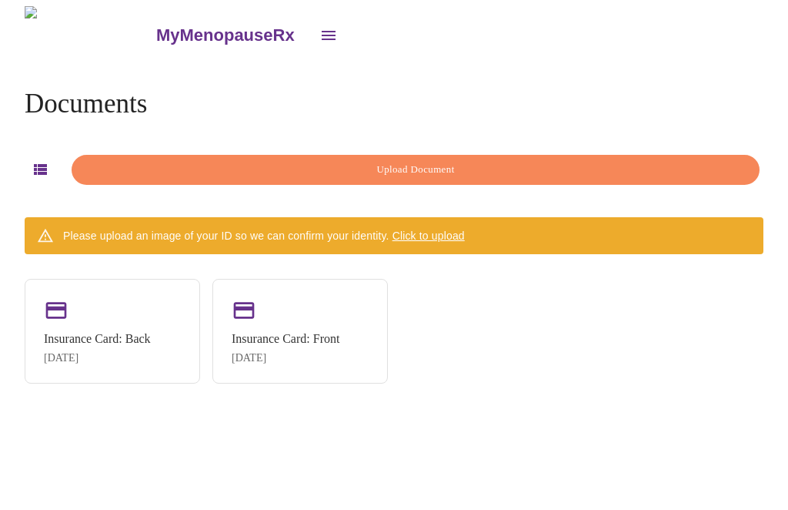
click at [264, 165] on span "Upload Document" at bounding box center [415, 170] width 653 height 18
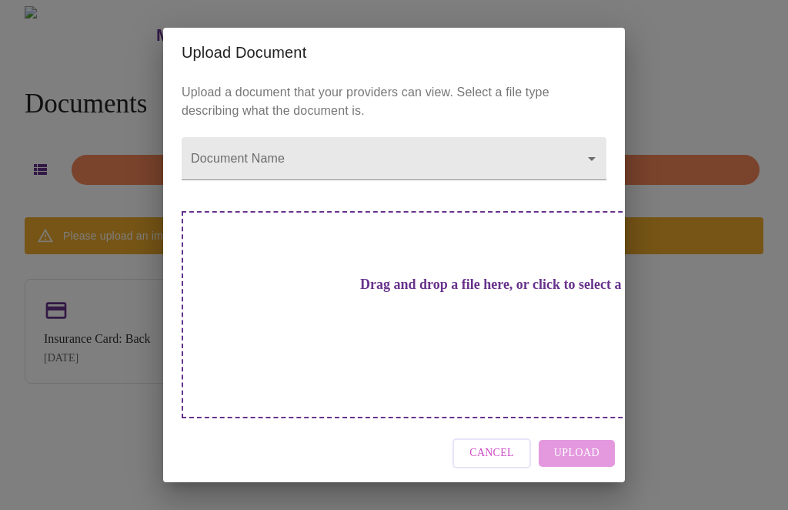
click at [490, 452] on span "Cancel" at bounding box center [492, 453] width 45 height 19
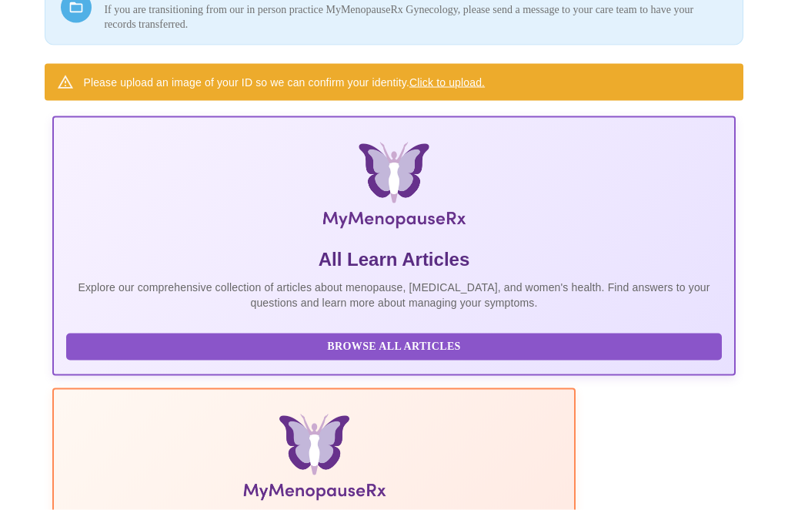
scroll to position [193, 0]
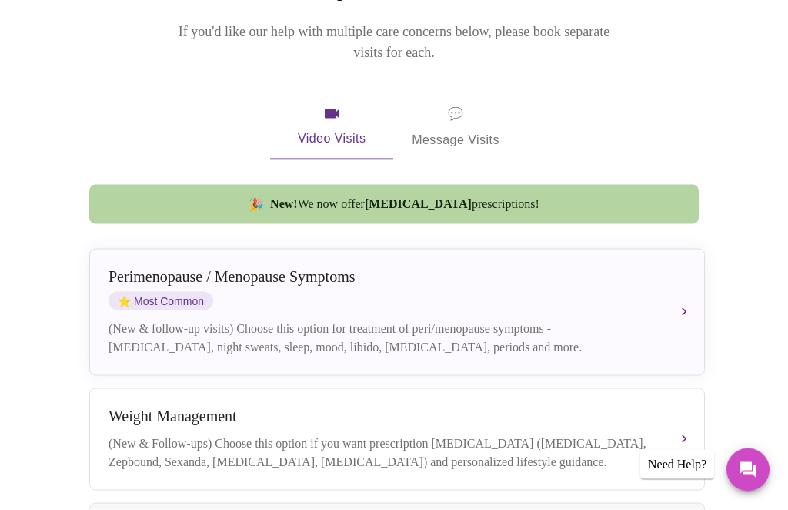
scroll to position [179, 0]
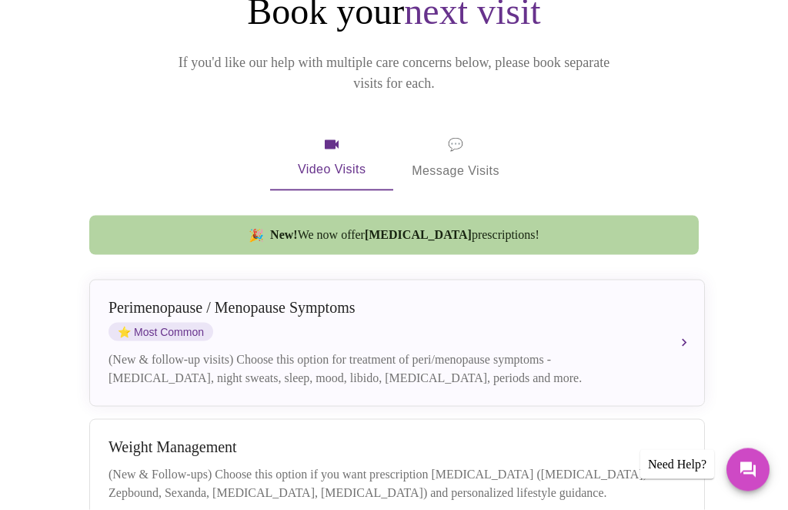
click at [131, 326] on span "⭐" at bounding box center [124, 332] width 13 height 12
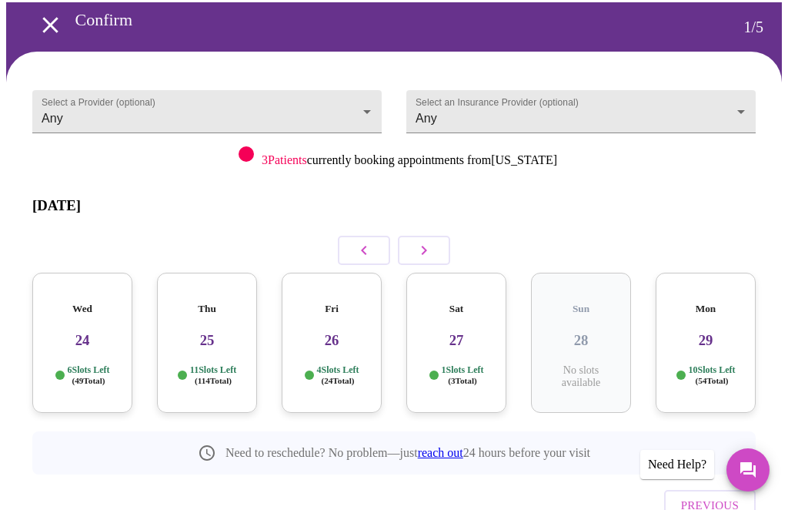
scroll to position [62, 0]
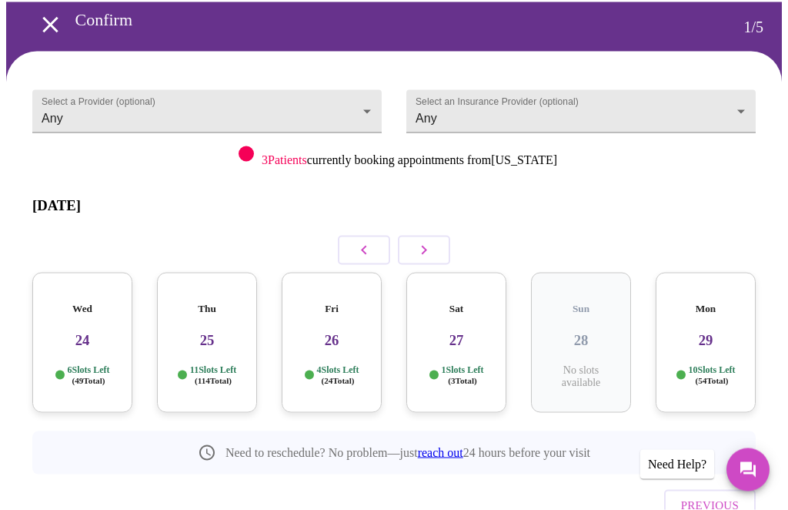
click at [418, 241] on icon "button" at bounding box center [424, 250] width 18 height 18
click at [202, 364] on p "7 Slots Left ( 90 Total)" at bounding box center [213, 375] width 42 height 22
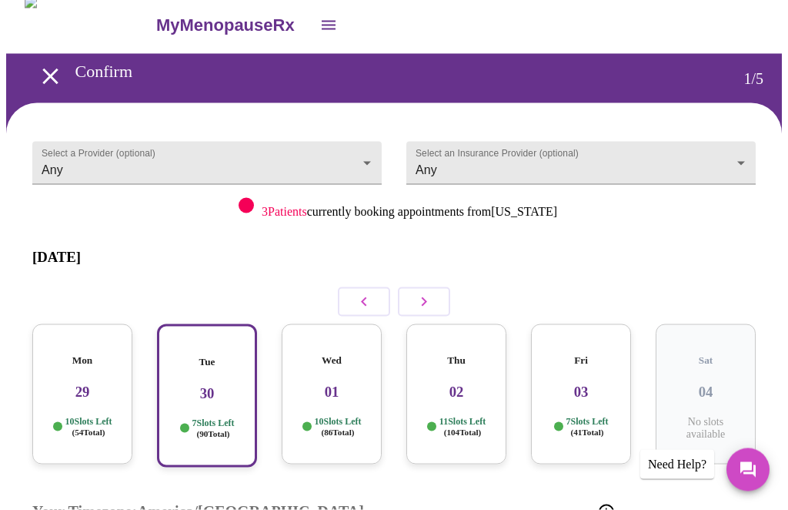
scroll to position [6, 0]
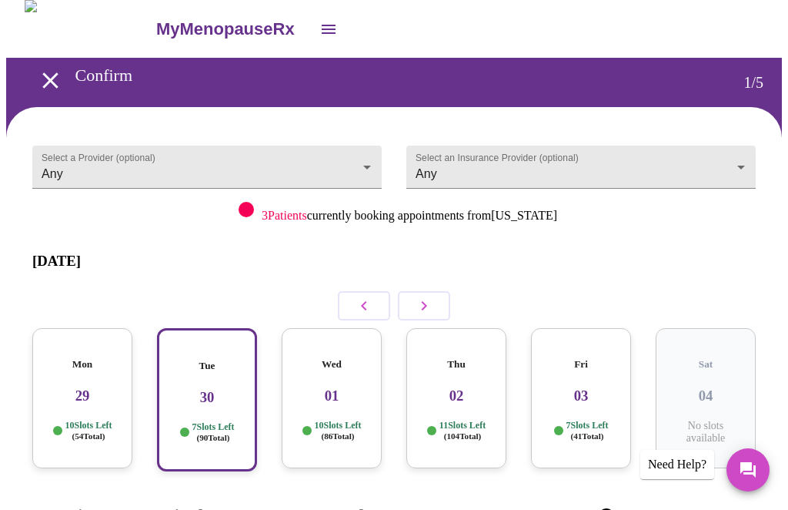
click at [355, 161] on body "MyMenopauseRx Confirm 1 / 5 Select a Provider (optional) Any Any Select an Insu…" at bounding box center [394, 438] width 776 height 876
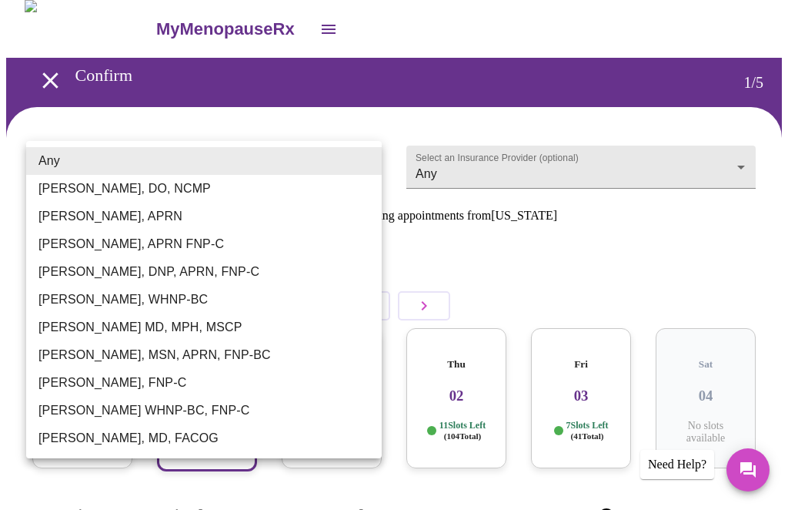
click at [82, 223] on li "[PERSON_NAME], APRN" at bounding box center [204, 217] width 356 height 28
type input "[PERSON_NAME], APRN"
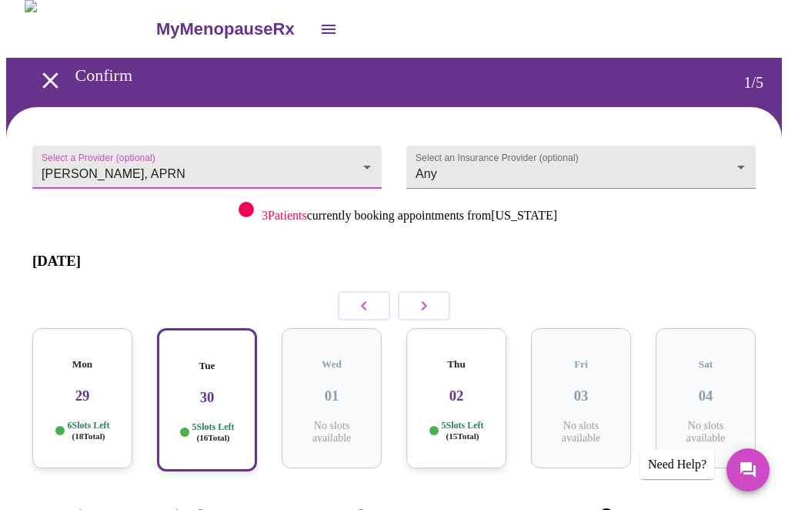
click at [455, 182] on body "MyMenopauseRx Confirm 1 / 5 Select a Provider (optional) [PERSON_NAME], APRN [P…" at bounding box center [394, 438] width 776 height 876
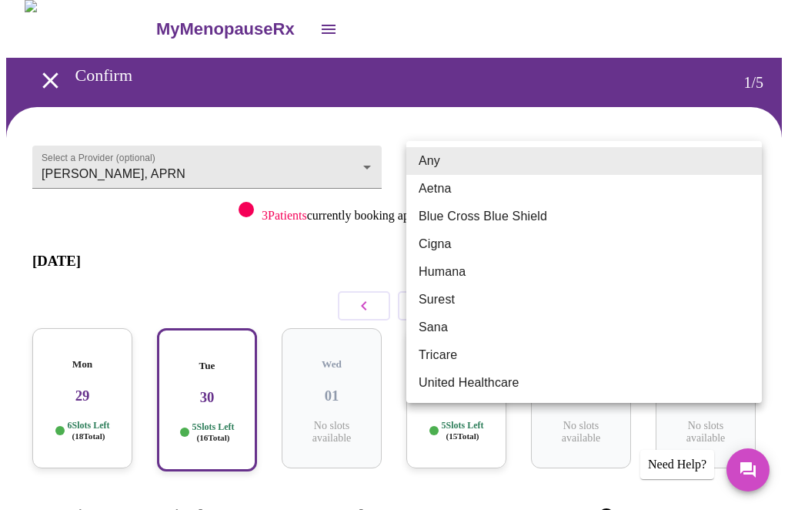
click at [423, 249] on li "Cigna" at bounding box center [585, 244] width 356 height 28
type input "Cigna"
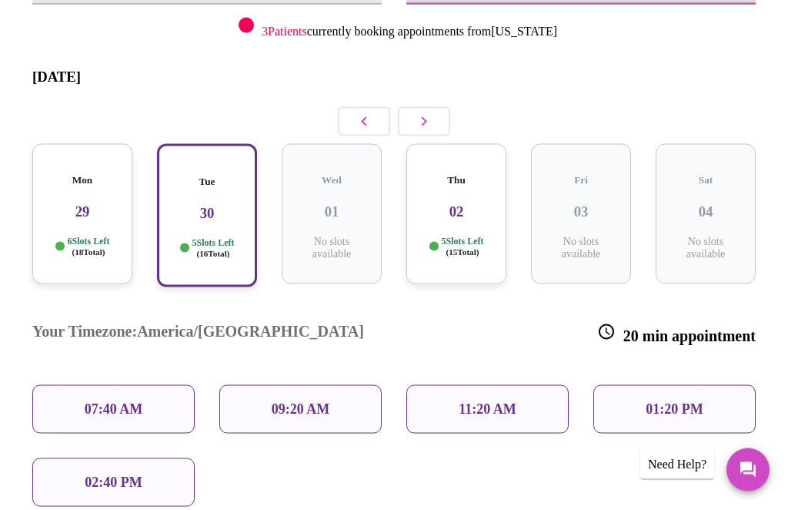
scroll to position [189, 0]
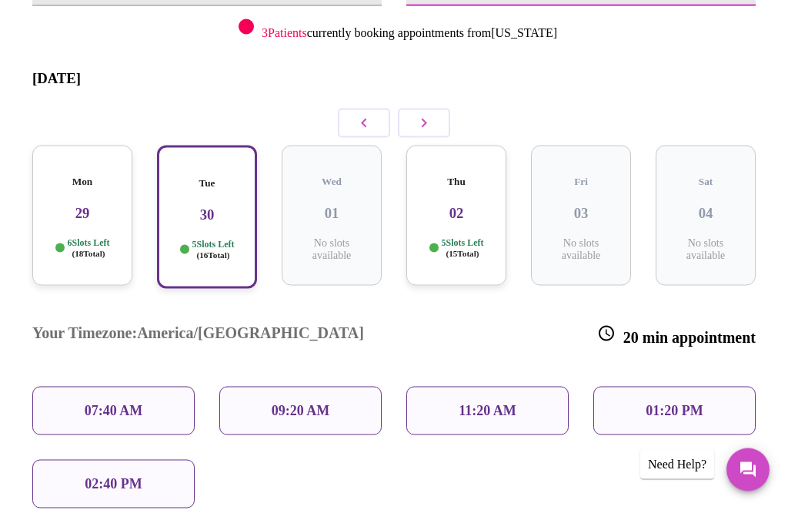
click at [415, 114] on icon "button" at bounding box center [424, 123] width 18 height 18
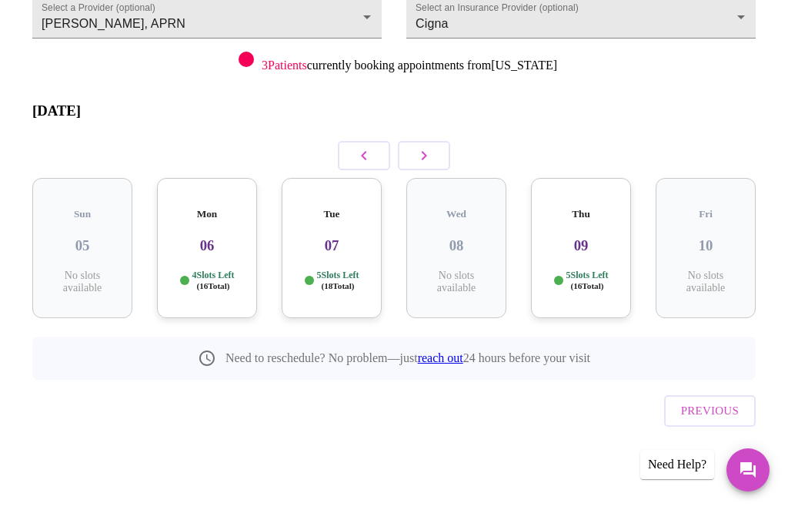
scroll to position [62, 0]
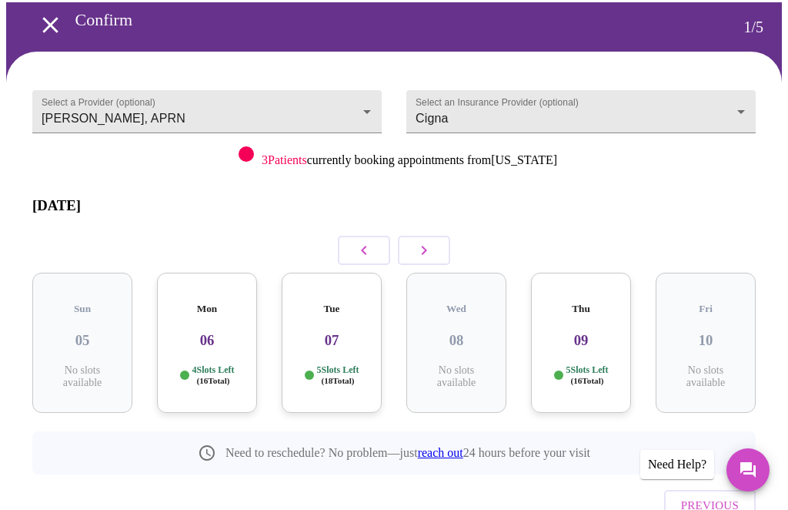
click at [368, 241] on icon "button" at bounding box center [364, 250] width 18 height 18
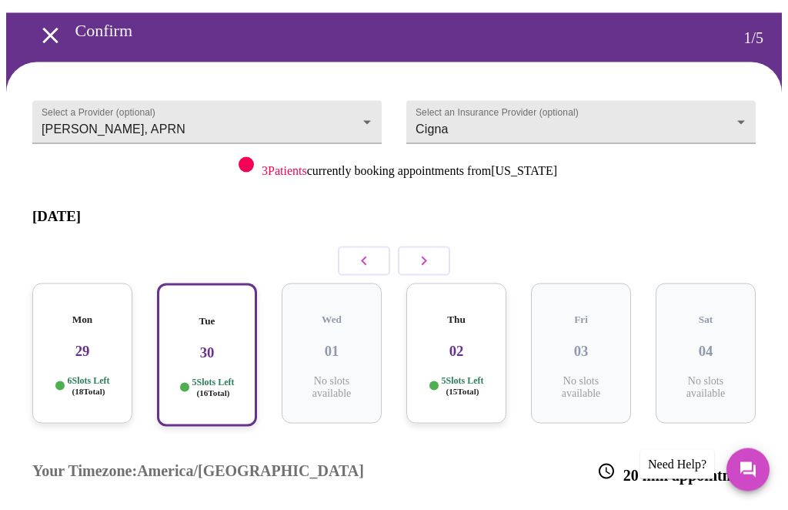
scroll to position [53, 0]
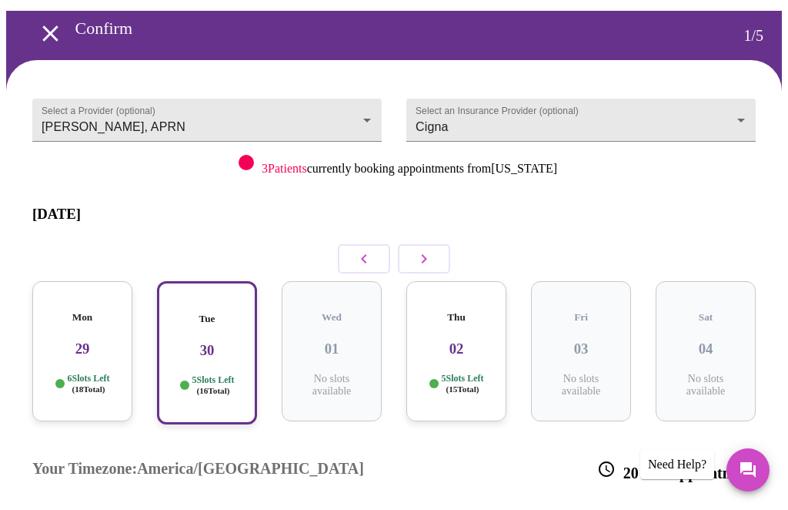
click at [360, 114] on body "MyMenopauseRx Confirm 1 / 5 Select a Provider (optional) [PERSON_NAME], APRN [P…" at bounding box center [394, 391] width 776 height 876
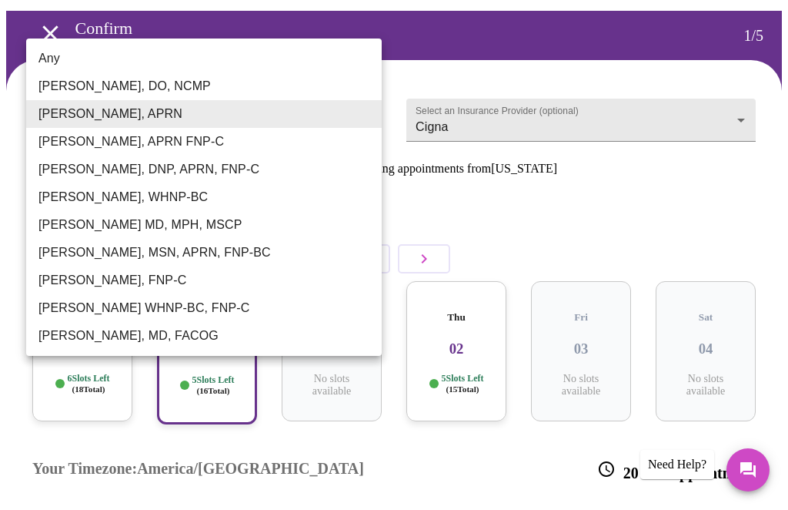
click at [117, 78] on li "[PERSON_NAME], DO, NCMP" at bounding box center [204, 86] width 356 height 28
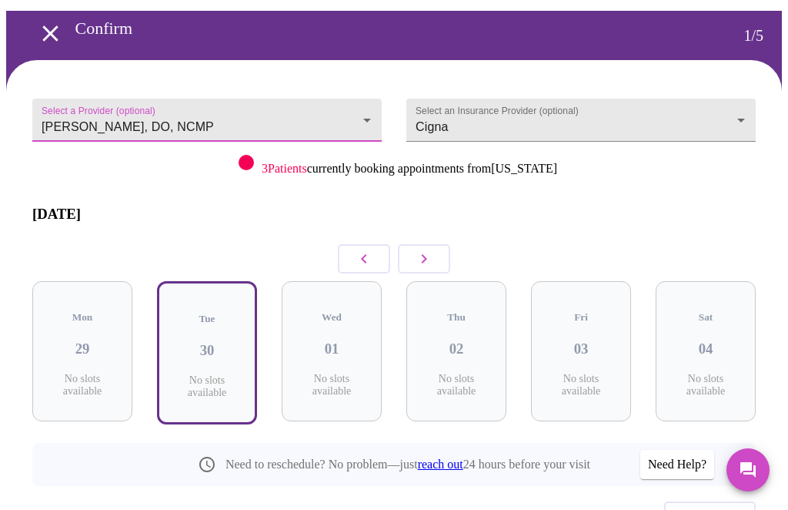
click at [427, 249] on icon "button" at bounding box center [424, 258] width 18 height 18
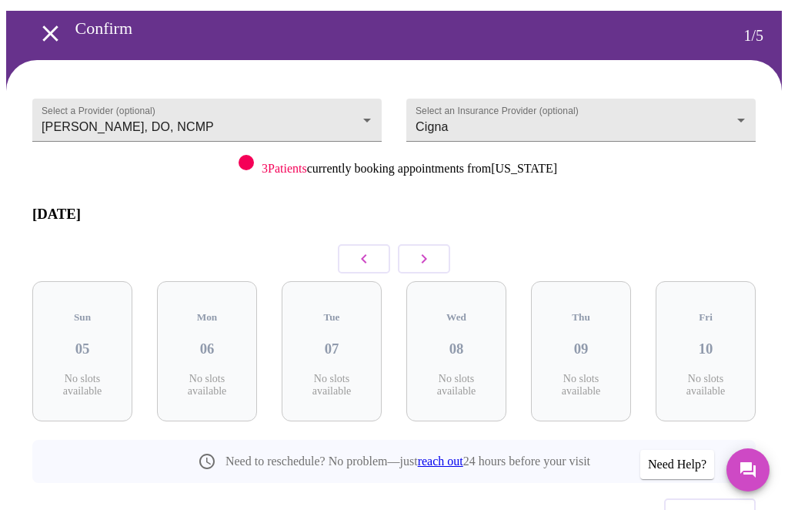
click at [364, 254] on icon "button" at bounding box center [363, 258] width 5 height 9
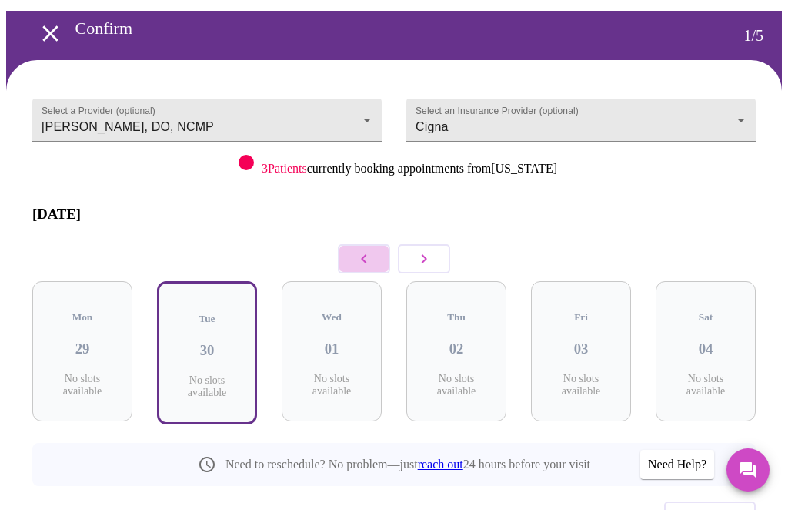
click at [351, 259] on button "button" at bounding box center [364, 258] width 52 height 29
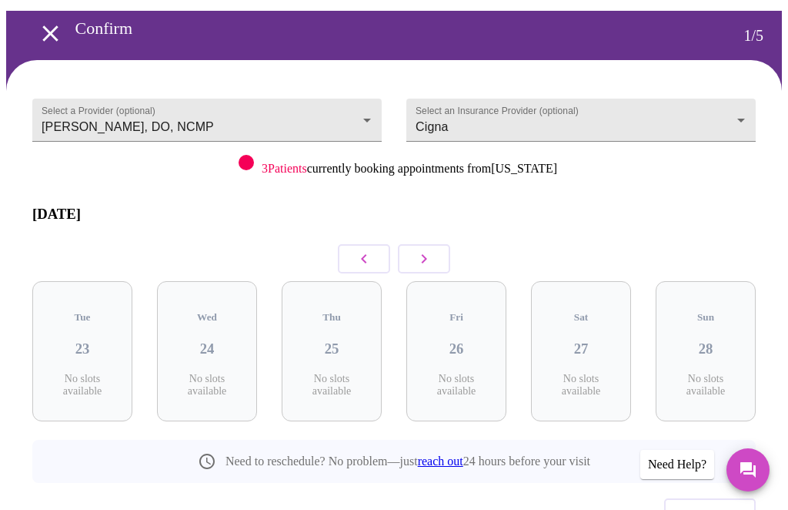
click at [367, 115] on body "MyMenopauseRx Confirm 1 / 5 Select a Provider (optional) [PERSON_NAME], DO, NCM…" at bounding box center [394, 280] width 776 height 654
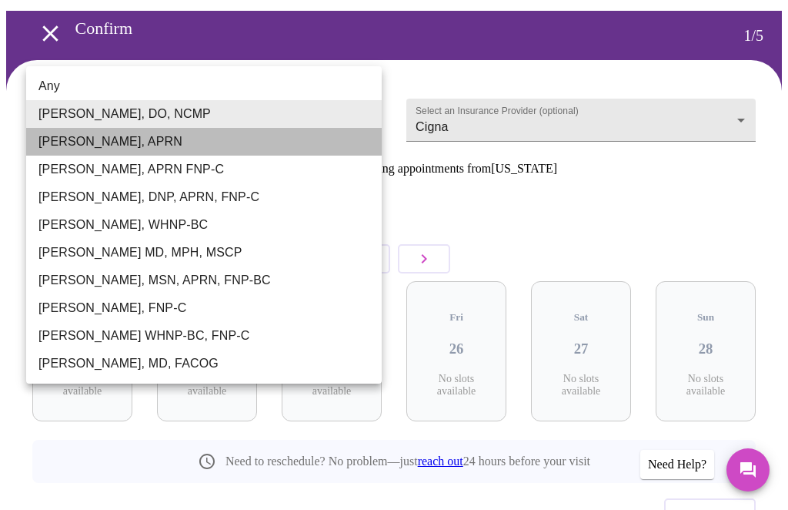
click at [52, 140] on li "[PERSON_NAME], APRN" at bounding box center [204, 142] width 356 height 28
type input "[PERSON_NAME], APRN"
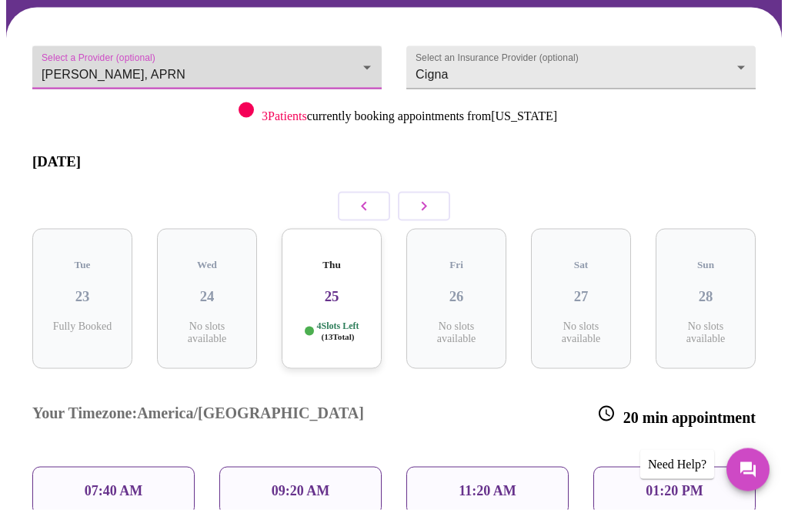
scroll to position [106, 0]
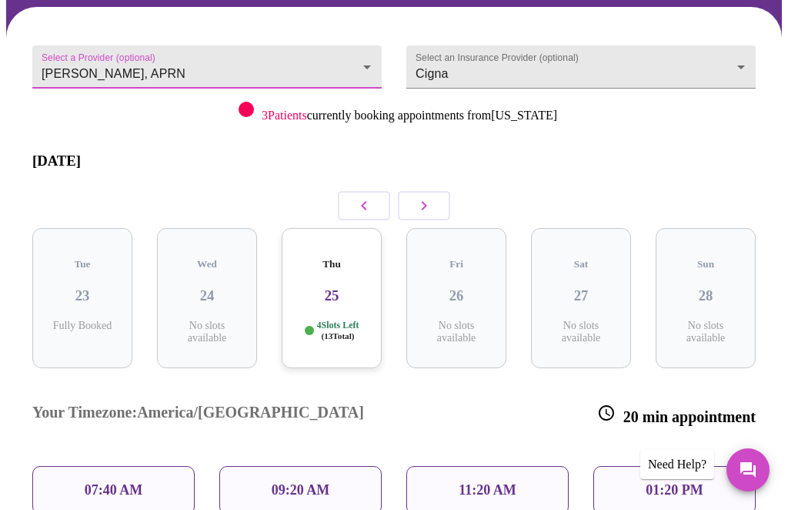
click at [430, 196] on icon "button" at bounding box center [424, 205] width 18 height 18
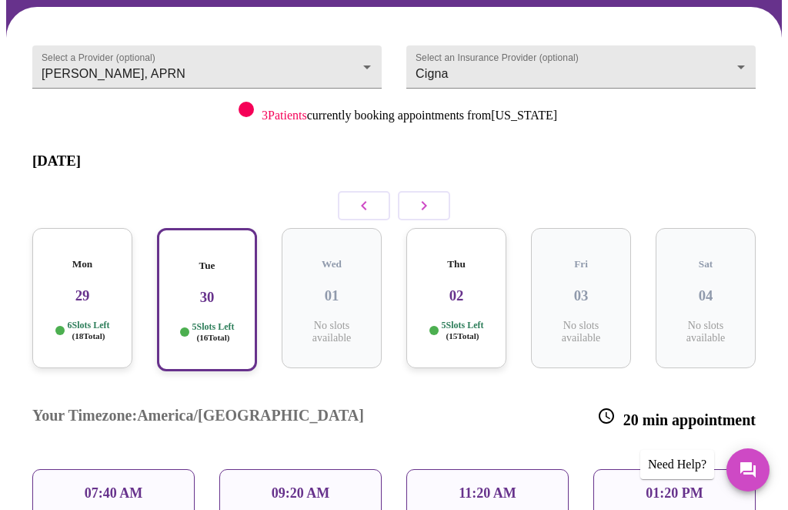
click at [437, 195] on button "button" at bounding box center [424, 205] width 52 height 29
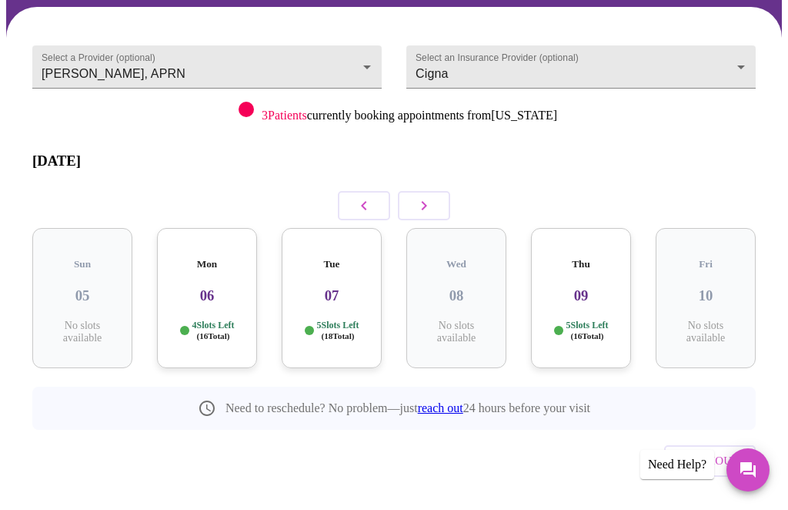
scroll to position [62, 0]
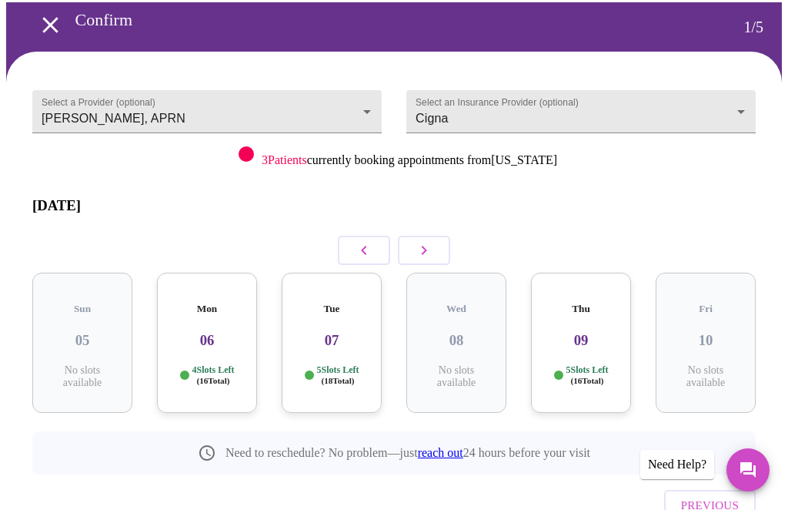
click at [207, 333] on div "Mon 06 4 Slots Left ( 16 Total)" at bounding box center [207, 343] width 100 height 140
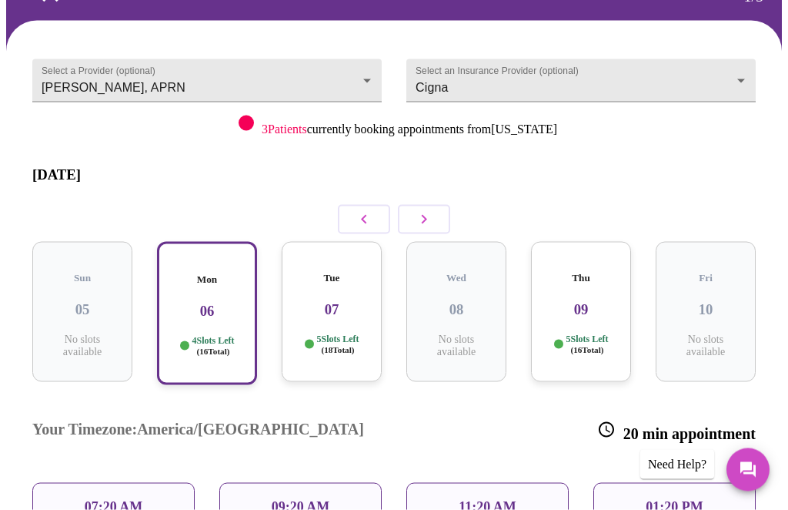
scroll to position [97, 0]
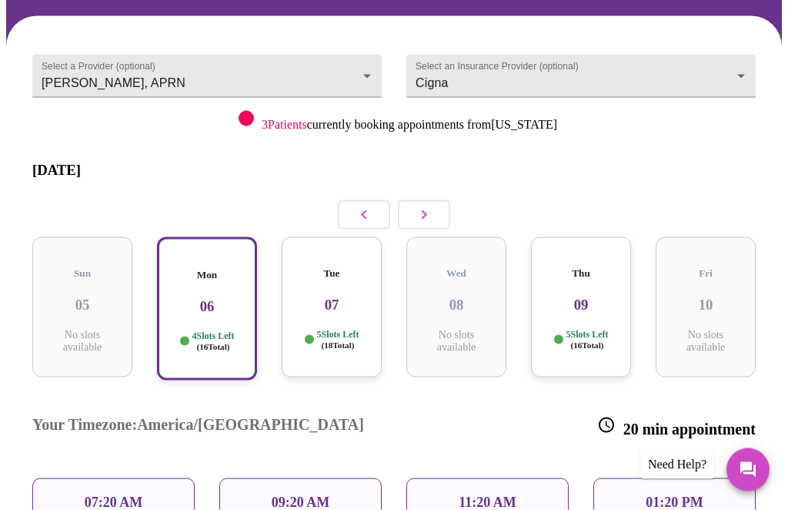
click at [583, 292] on div "Thu 09 5 Slots Left ( 16 Total)" at bounding box center [581, 307] width 100 height 140
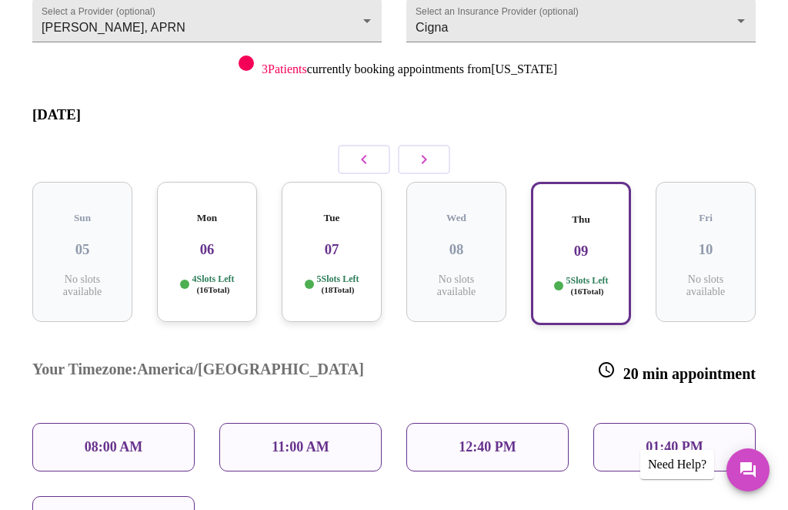
scroll to position [155, 0]
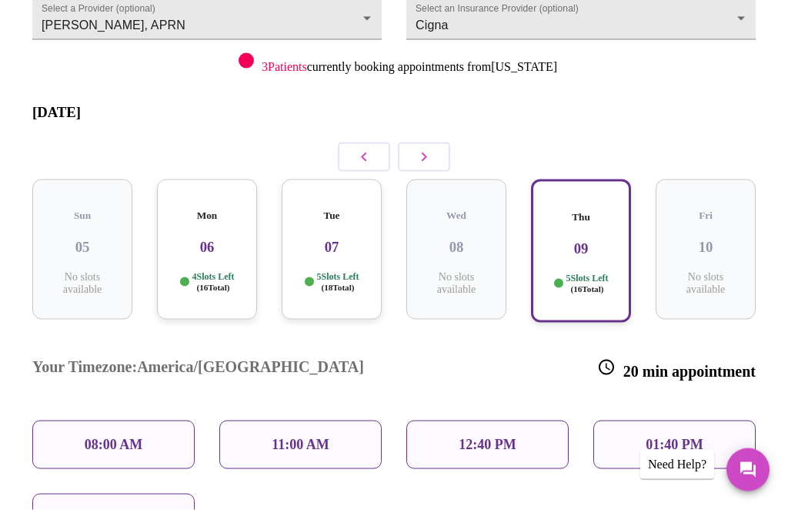
click at [444, 420] on div "12:40 PM" at bounding box center [488, 444] width 162 height 49
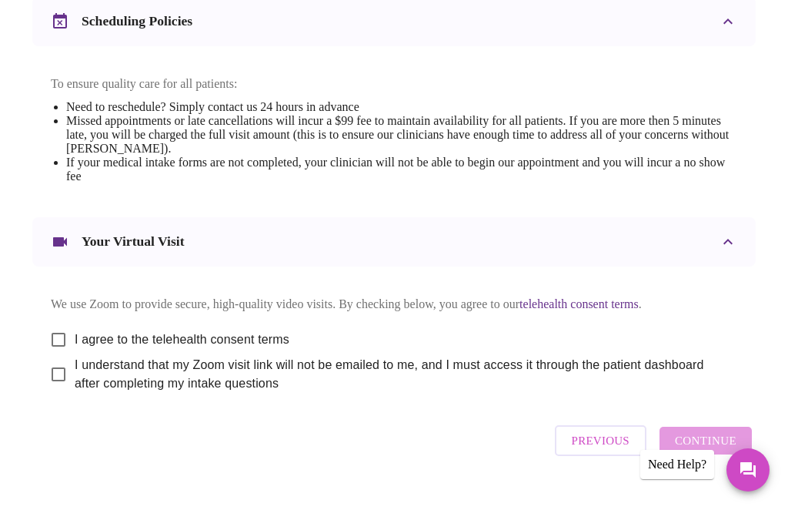
scroll to position [604, 0]
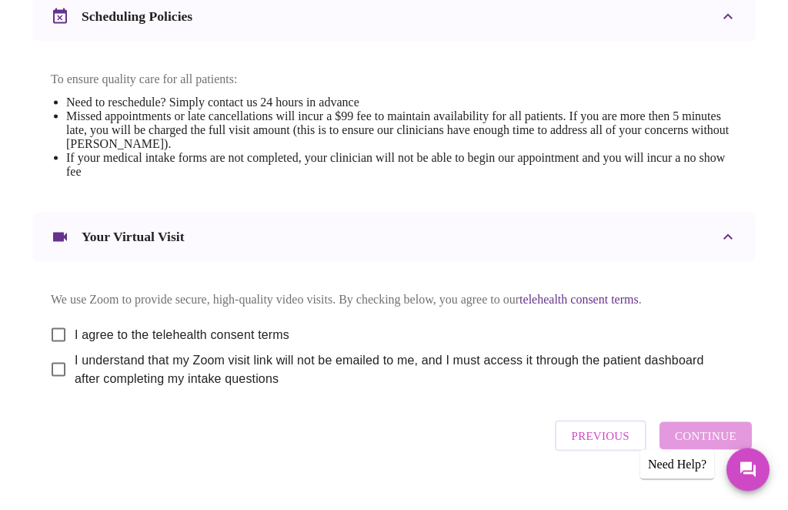
click at [42, 351] on input "I agree to the telehealth consent terms" at bounding box center [58, 335] width 32 height 32
checkbox input "true"
click at [42, 386] on input "I understand that my Zoom visit link will not be emailed to me, and I must acce…" at bounding box center [58, 369] width 32 height 32
checkbox input "true"
click at [734, 446] on span "Continue" at bounding box center [706, 436] width 62 height 20
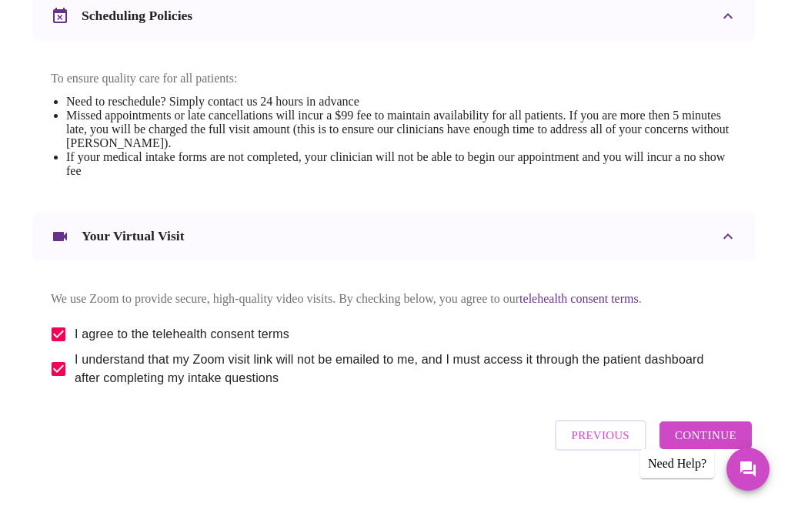
scroll to position [84, 0]
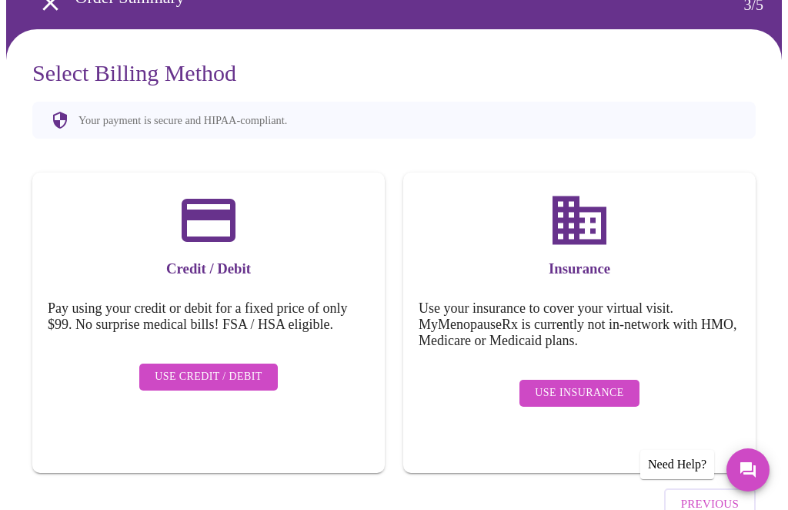
click at [577, 383] on span "Use Insurance" at bounding box center [579, 392] width 89 height 19
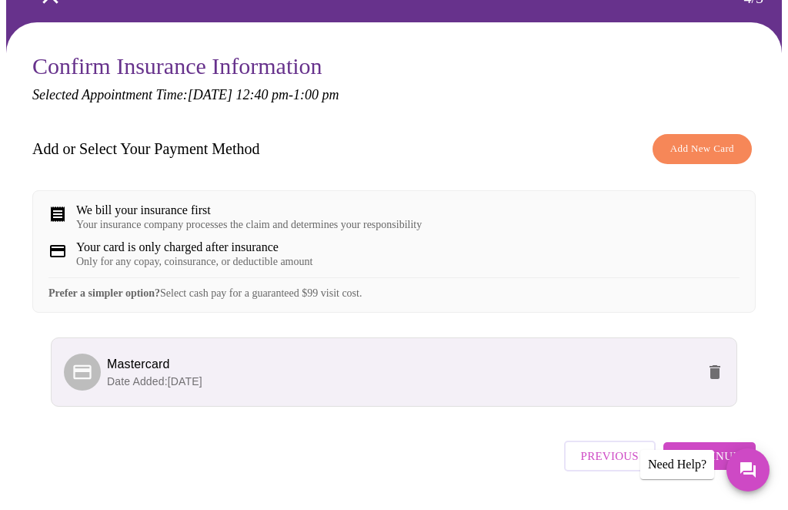
scroll to position [99, 0]
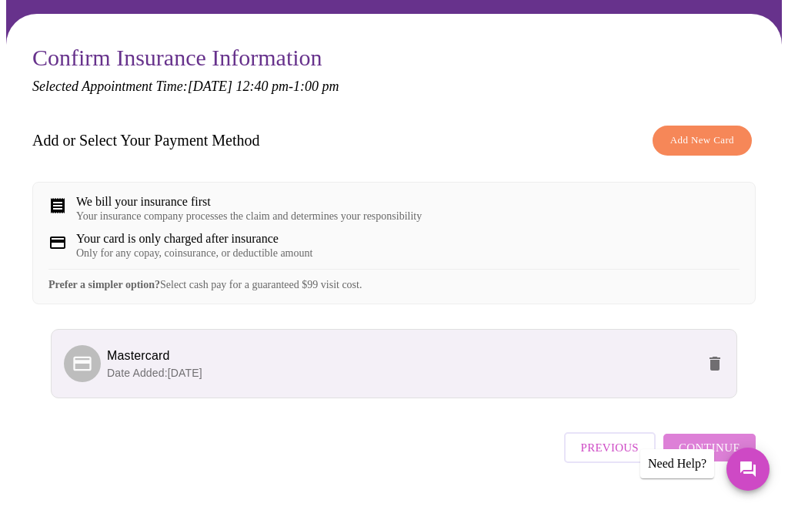
click at [723, 458] on span "Continue" at bounding box center [710, 448] width 62 height 20
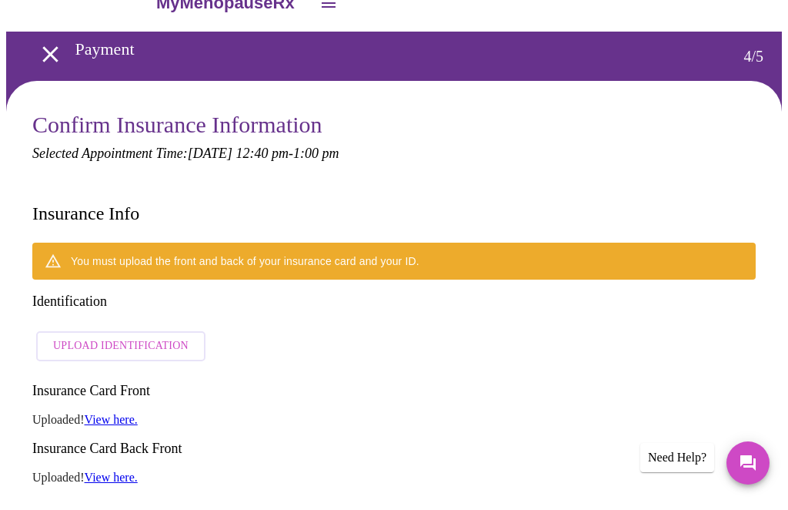
scroll to position [0, 0]
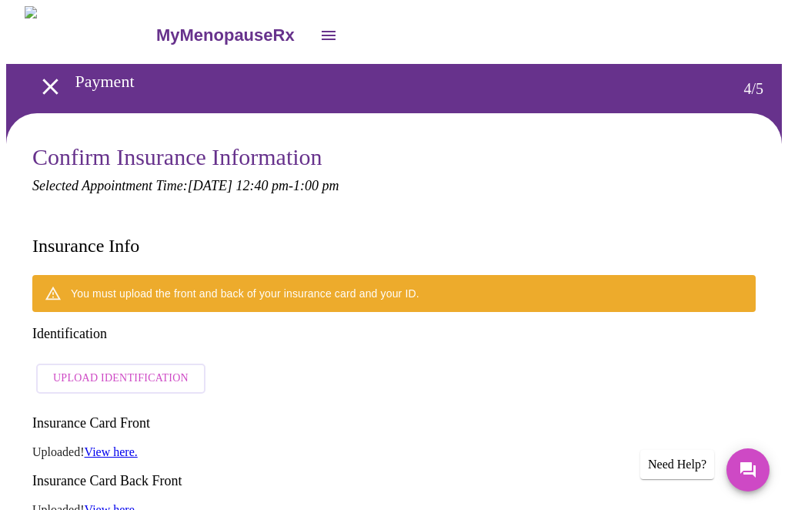
click at [49, 79] on icon "open drawer" at bounding box center [50, 86] width 27 height 27
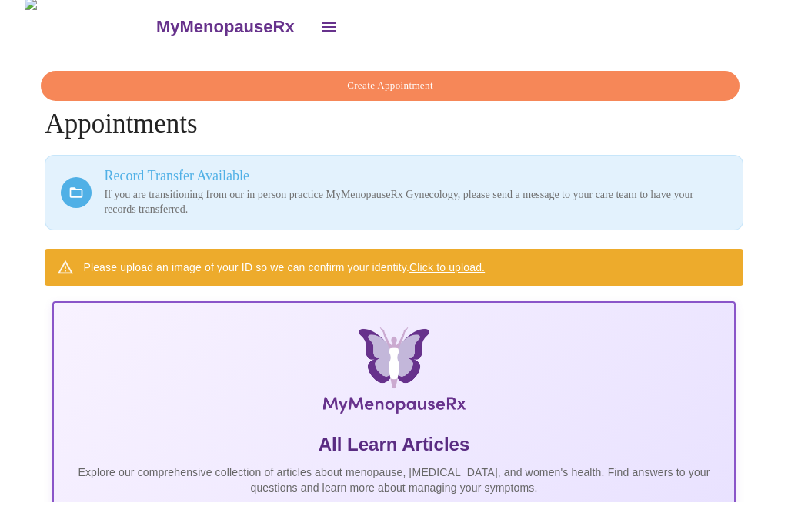
scroll to position [9, 0]
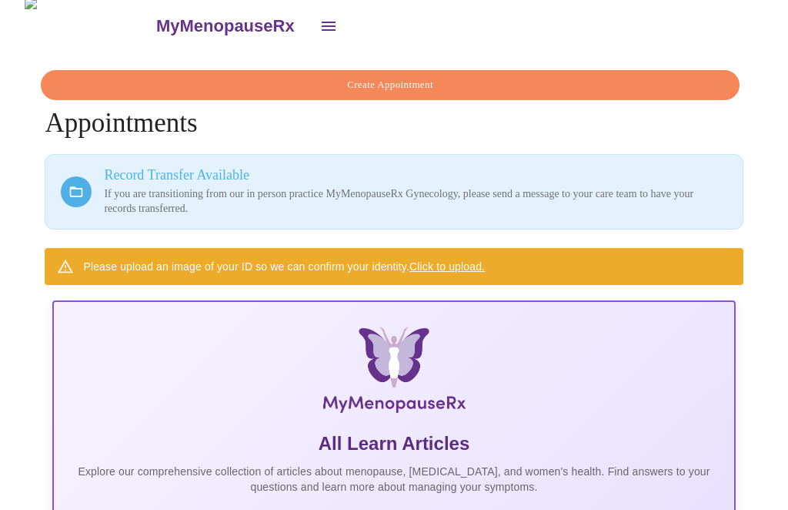
click at [101, 268] on div "Please upload an image of your ID so we can confirm your identity. Click to upl…" at bounding box center [284, 267] width 402 height 28
click at [456, 263] on link "Click to upload." at bounding box center [447, 266] width 75 height 12
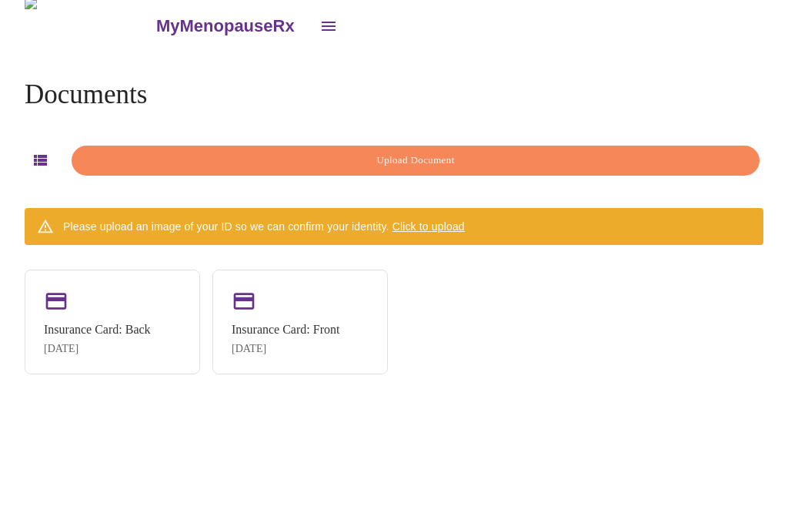
click at [87, 226] on div "Please upload an image of your ID so we can confirm your identity. Click to upl…" at bounding box center [264, 227] width 402 height 28
click at [139, 159] on span "Upload Document" at bounding box center [415, 161] width 653 height 18
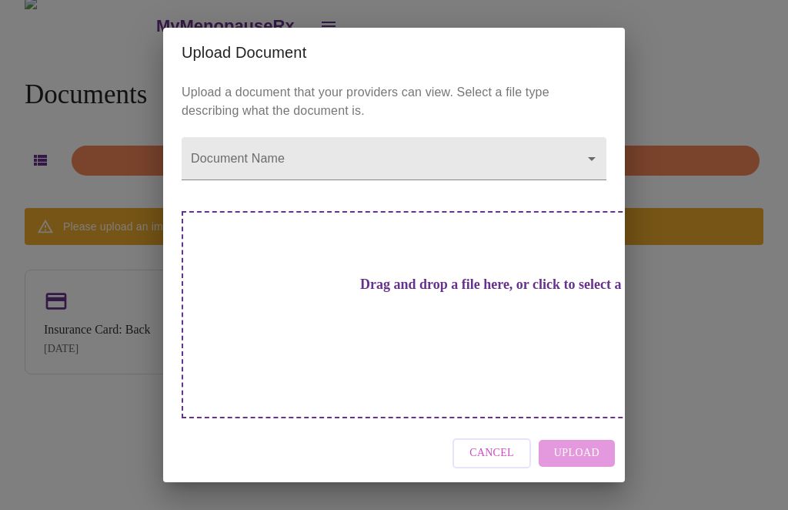
click at [521, 327] on div "Drag and drop a file here, or click to select a file" at bounding box center [502, 314] width 641 height 207
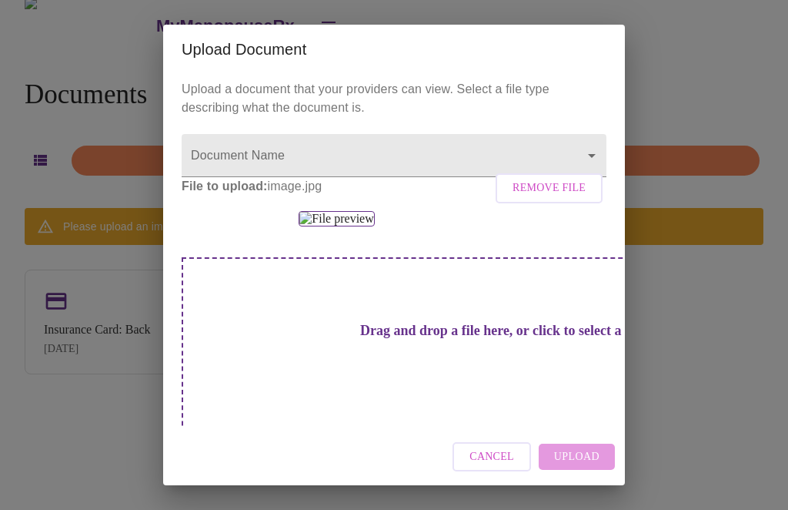
click at [588, 445] on div "Cancel Upload" at bounding box center [394, 457] width 462 height 58
click at [582, 156] on body "MyMenopauseRx Documents Upload Document Please upload an image of your ID so we…" at bounding box center [394, 252] width 776 height 510
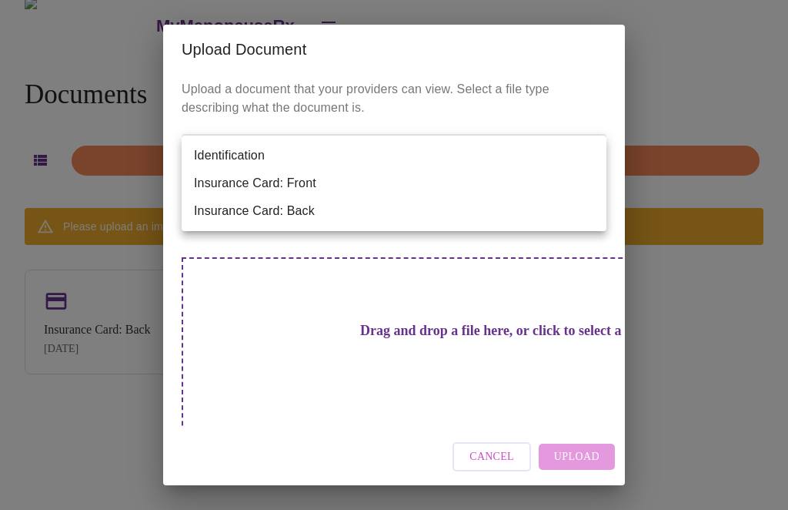
click at [245, 157] on li "Identification" at bounding box center [394, 156] width 425 height 28
type input "Identification"
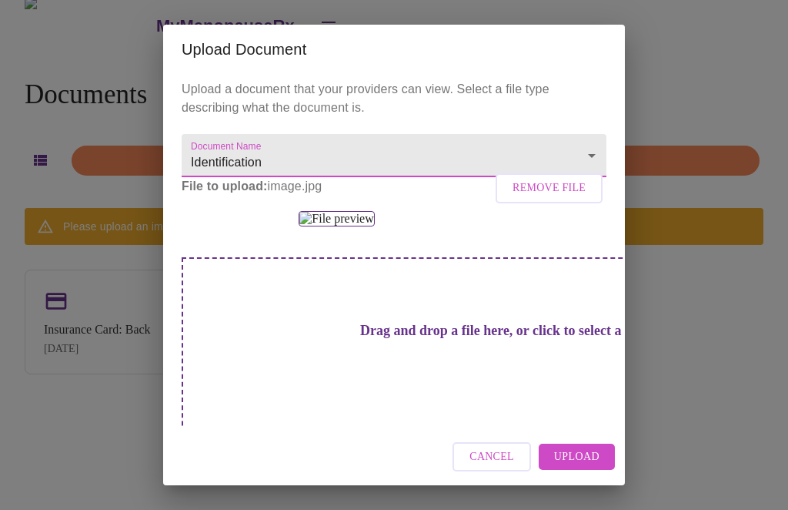
click at [587, 467] on button "Upload" at bounding box center [577, 457] width 76 height 27
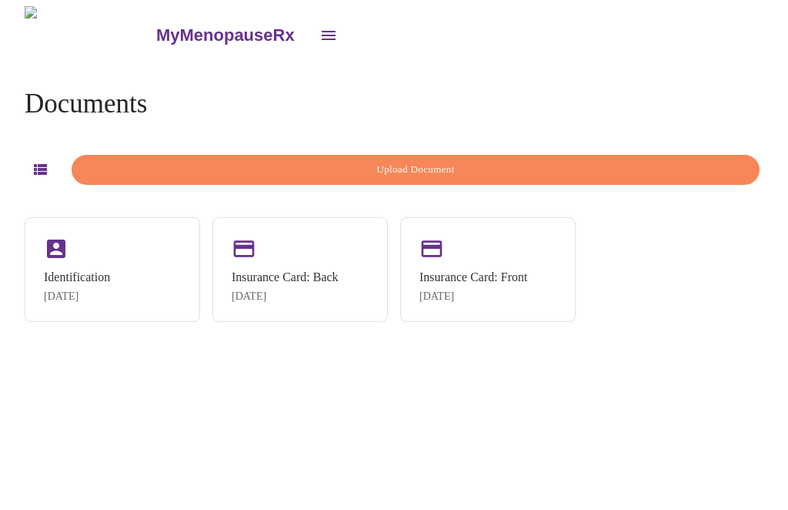
click at [320, 30] on icon "open drawer" at bounding box center [329, 35] width 18 height 18
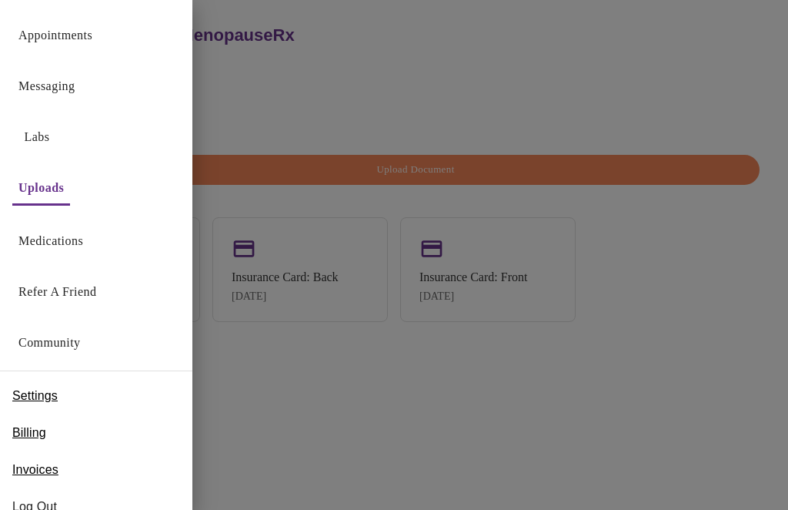
click at [53, 38] on link "Appointments" at bounding box center [55, 36] width 74 height 22
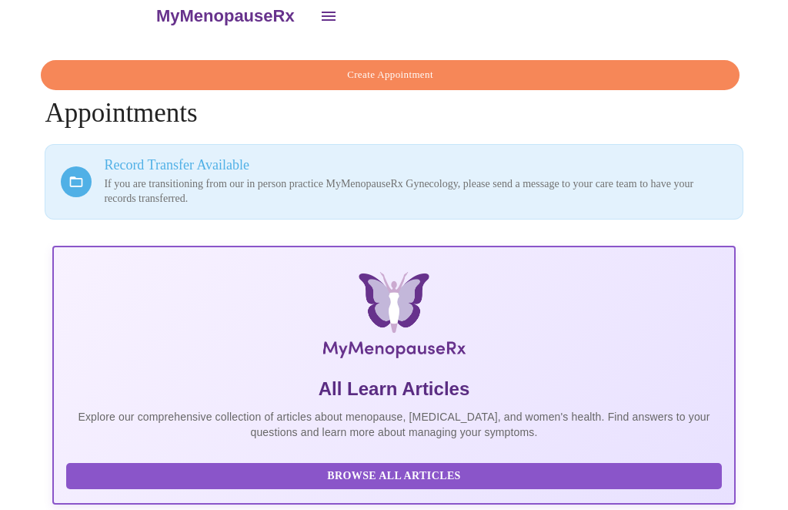
scroll to position [9, 0]
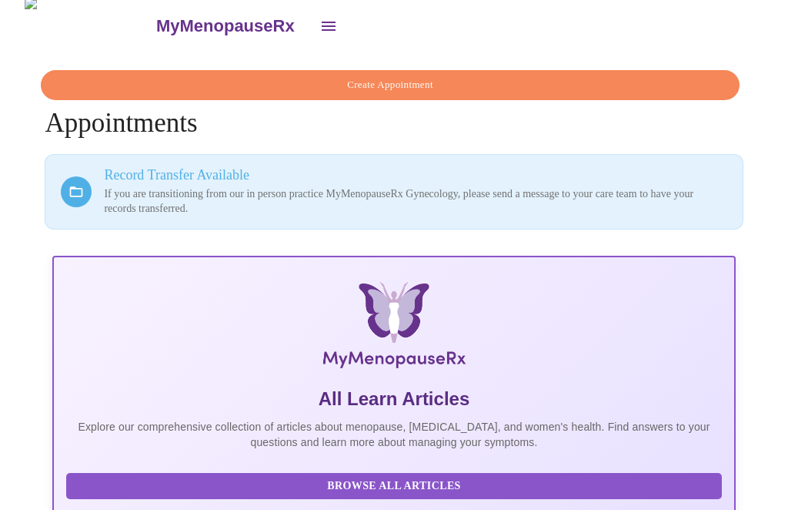
click at [478, 79] on span "Create Appointment" at bounding box center [390, 85] width 663 height 18
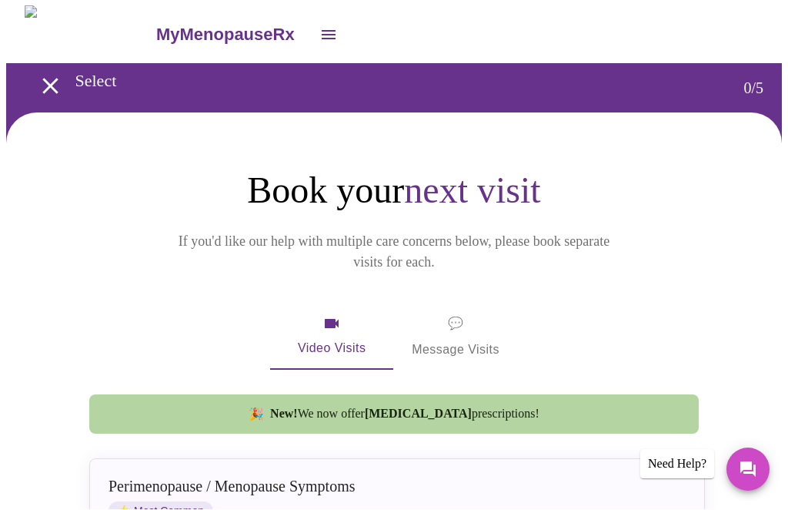
scroll to position [1, 0]
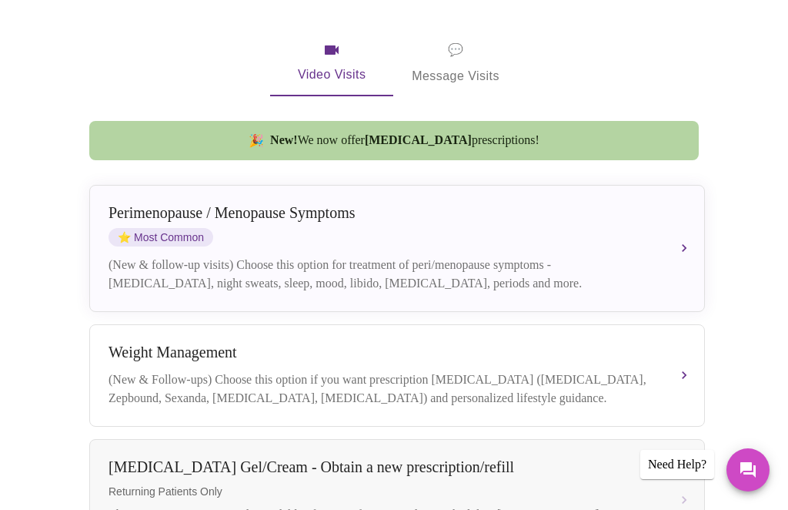
click at [125, 231] on span "⭐" at bounding box center [124, 237] width 13 height 12
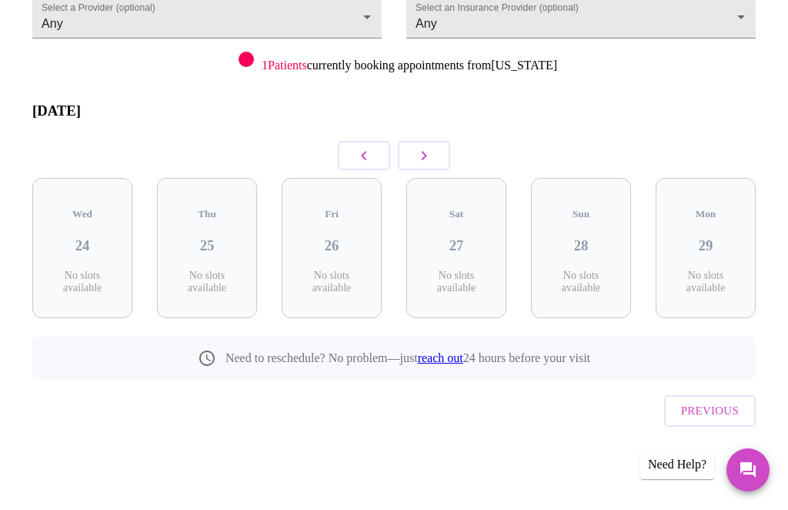
scroll to position [112, 0]
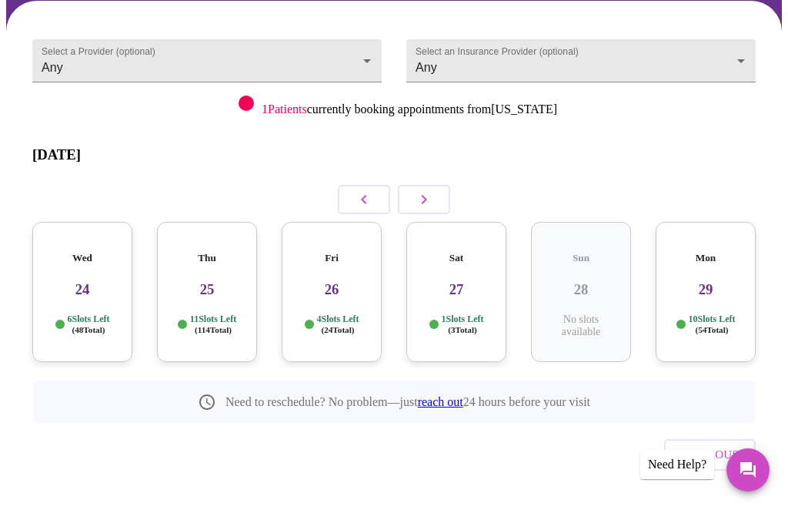
click at [364, 70] on body "MyMenopauseRx Confirm 1 / 5 Select a Provider (optional) Any Any Select an Insu…" at bounding box center [394, 221] width 776 height 654
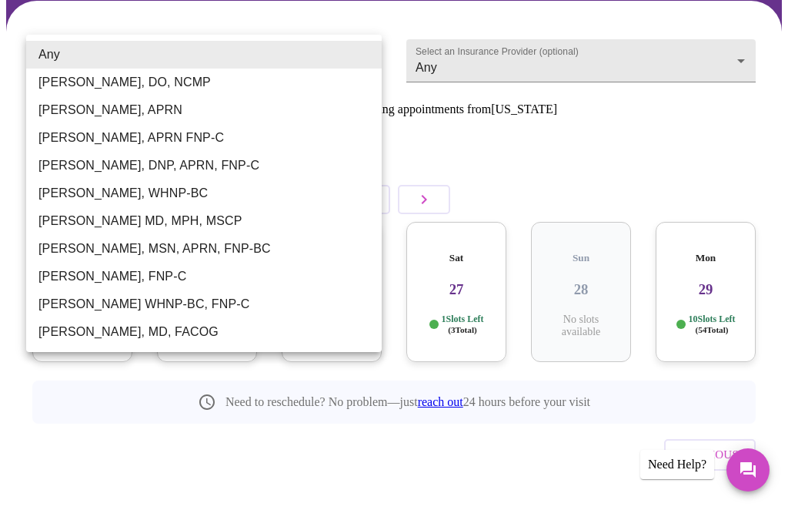
click at [89, 114] on li "[PERSON_NAME], APRN" at bounding box center [204, 110] width 356 height 28
type input "[PERSON_NAME], APRN"
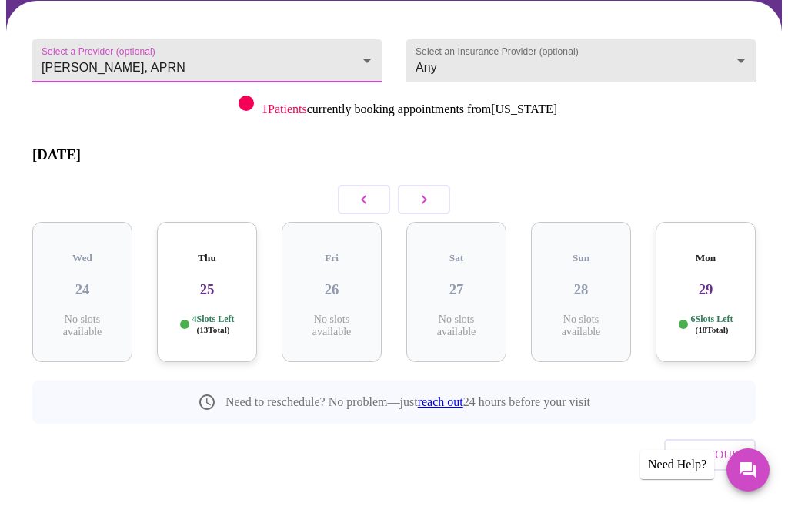
click at [732, 68] on body "MyMenopauseRx Confirm 1 / 5 Select a Provider (optional) [PERSON_NAME], APRN [P…" at bounding box center [394, 221] width 776 height 654
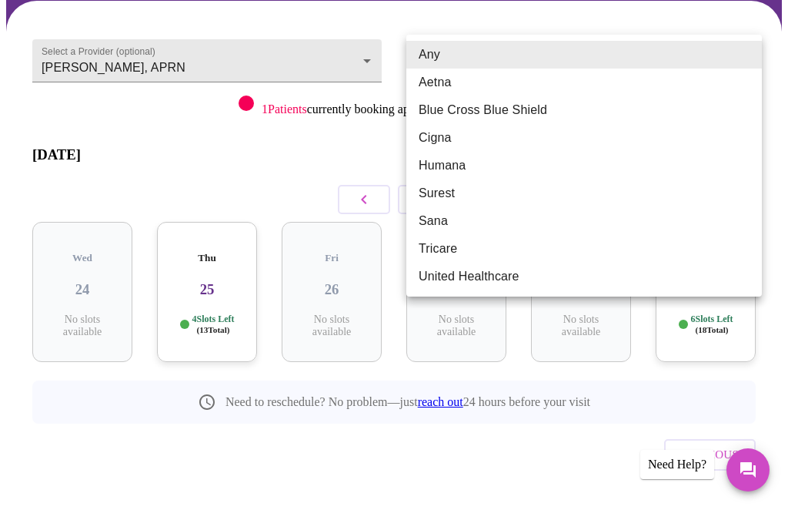
click at [466, 146] on li "Cigna" at bounding box center [585, 138] width 356 height 28
type input "Cigna"
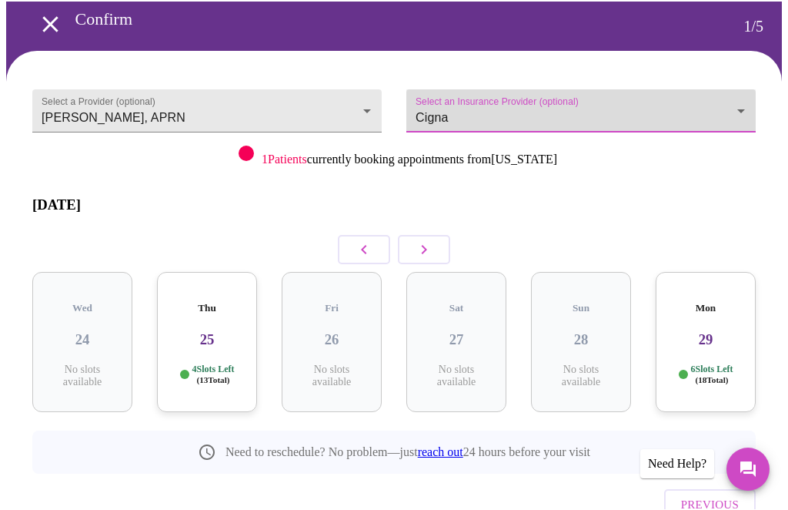
scroll to position [62, 0]
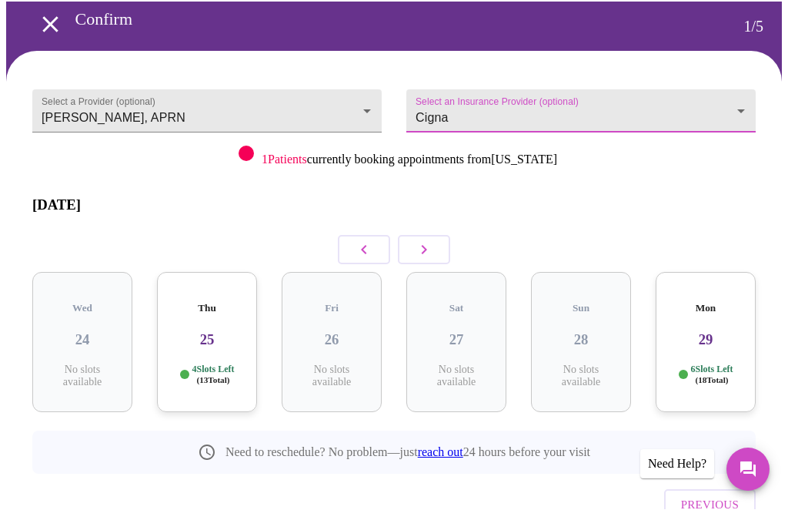
click at [439, 236] on button "button" at bounding box center [424, 250] width 52 height 29
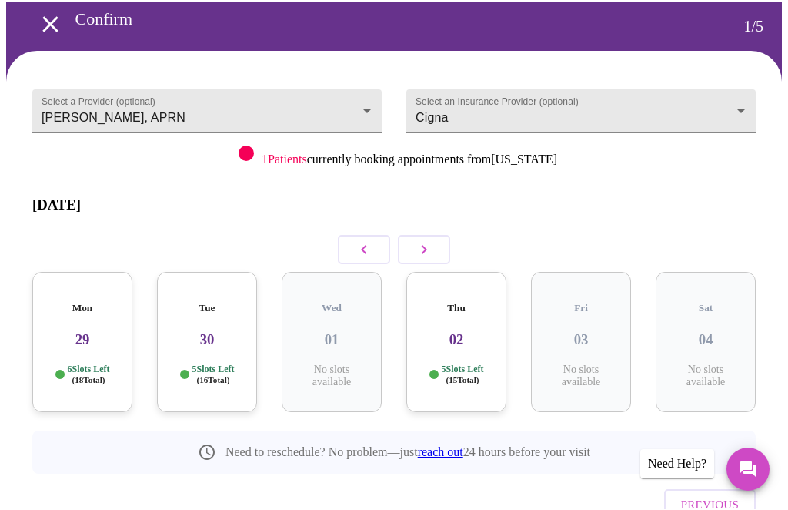
click at [437, 246] on button "button" at bounding box center [424, 250] width 52 height 29
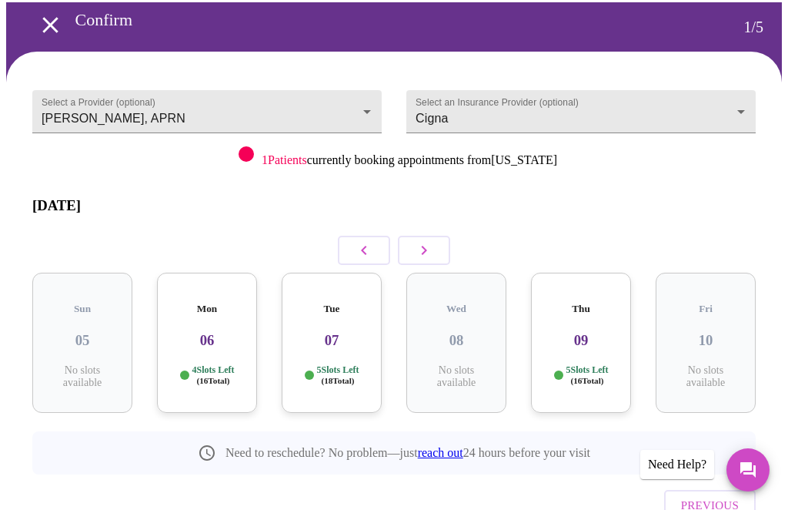
click at [591, 324] on div "Thu 09 5 Slots Left ( 16 Total)" at bounding box center [581, 343] width 100 height 140
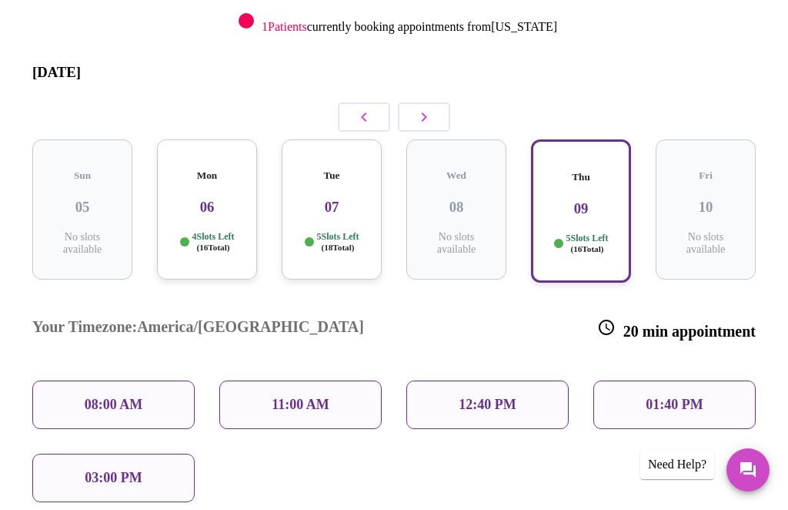
scroll to position [197, 0]
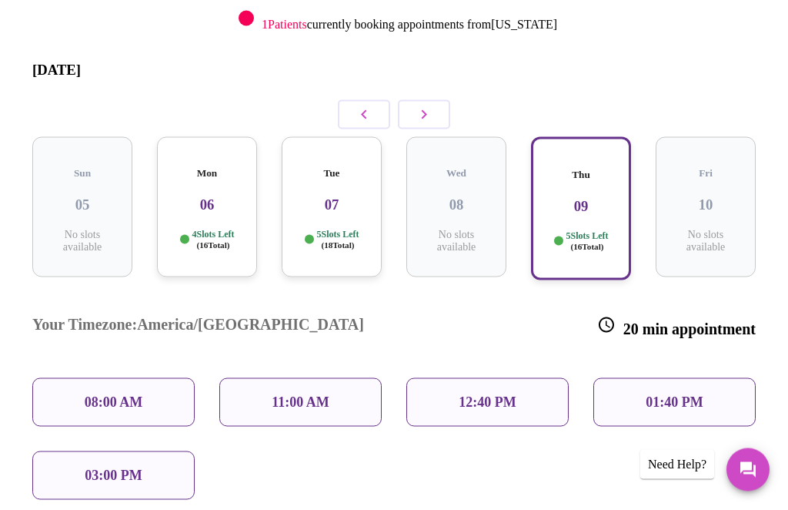
click at [474, 394] on p "12:40 PM" at bounding box center [487, 402] width 57 height 16
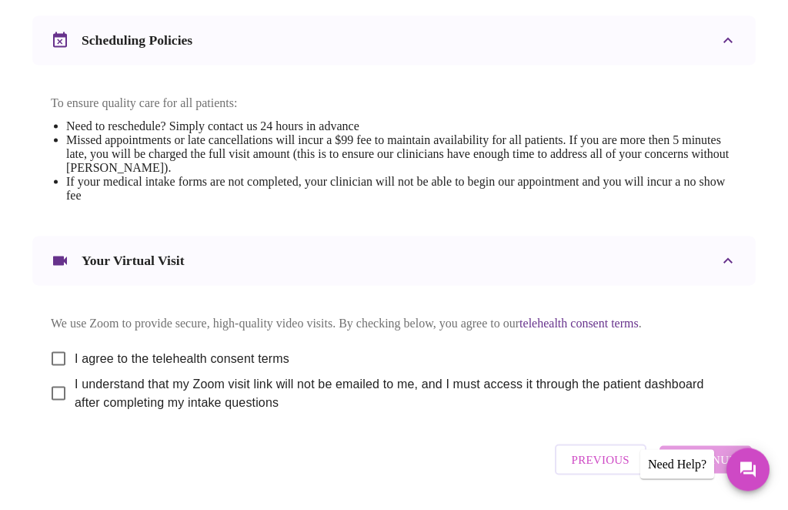
scroll to position [604, 0]
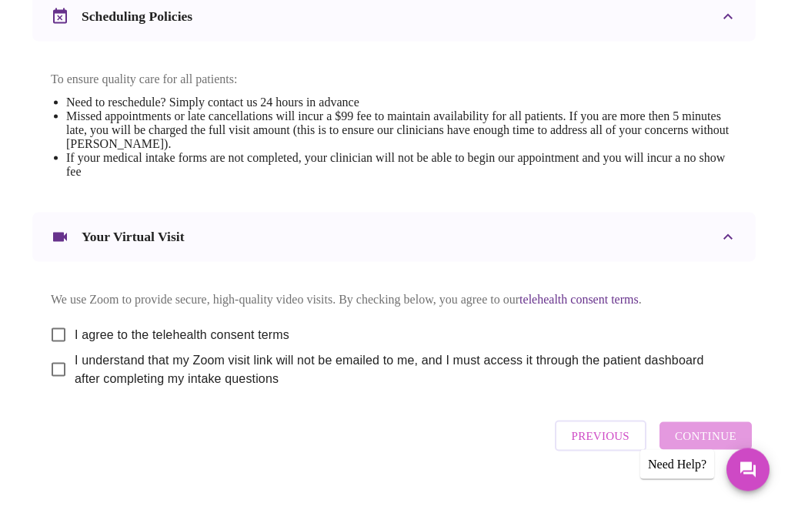
click at [65, 351] on input "I agree to the telehealth consent terms" at bounding box center [58, 335] width 32 height 32
checkbox input "true"
click at [65, 386] on input "I understand that my Zoom visit link will not be emailed to me, and I must acce…" at bounding box center [58, 369] width 32 height 32
checkbox input "true"
click at [731, 446] on span "Continue" at bounding box center [706, 436] width 62 height 20
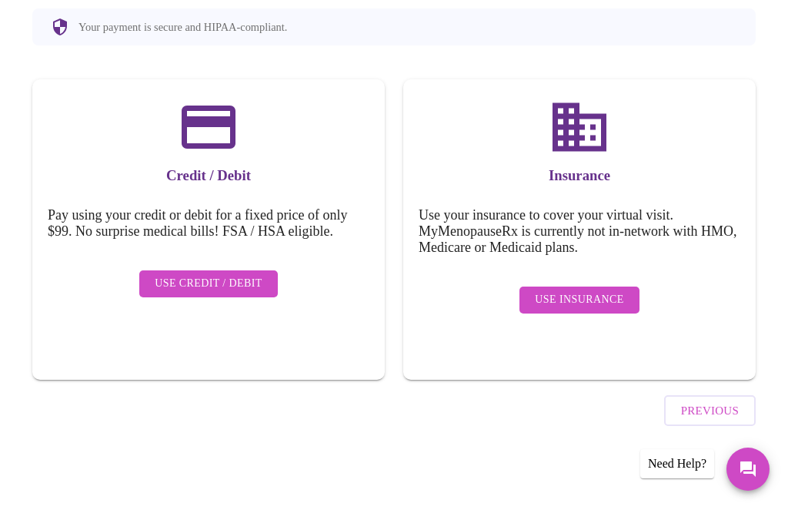
scroll to position [84, 0]
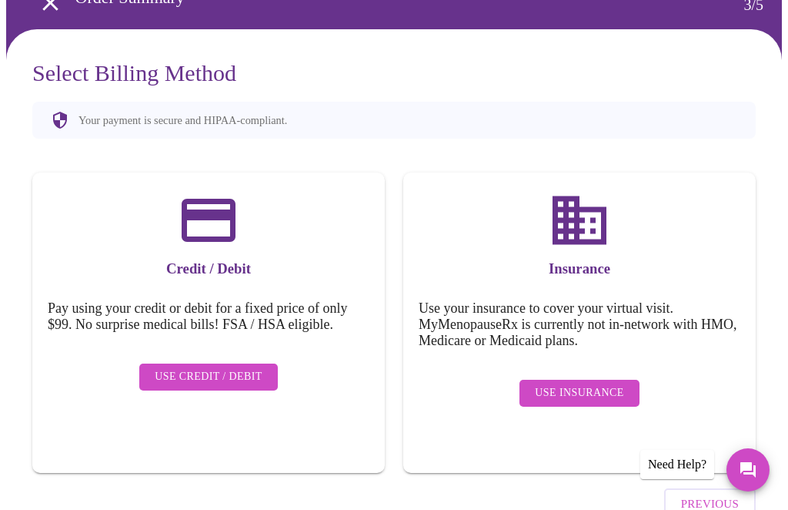
click at [572, 383] on span "Use Insurance" at bounding box center [579, 392] width 89 height 19
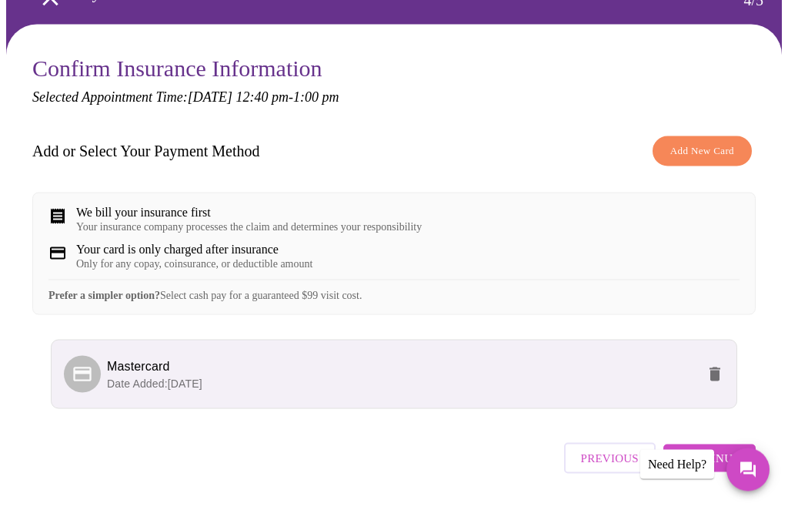
scroll to position [99, 0]
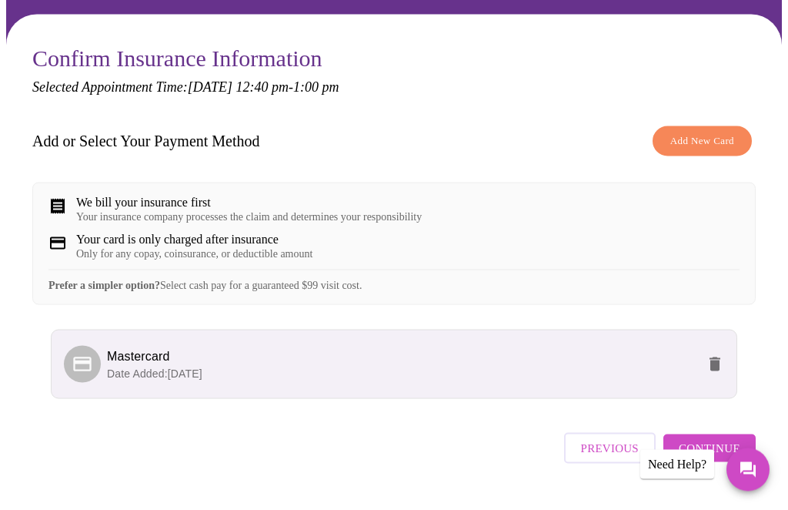
click at [726, 458] on span "Continue" at bounding box center [710, 448] width 62 height 20
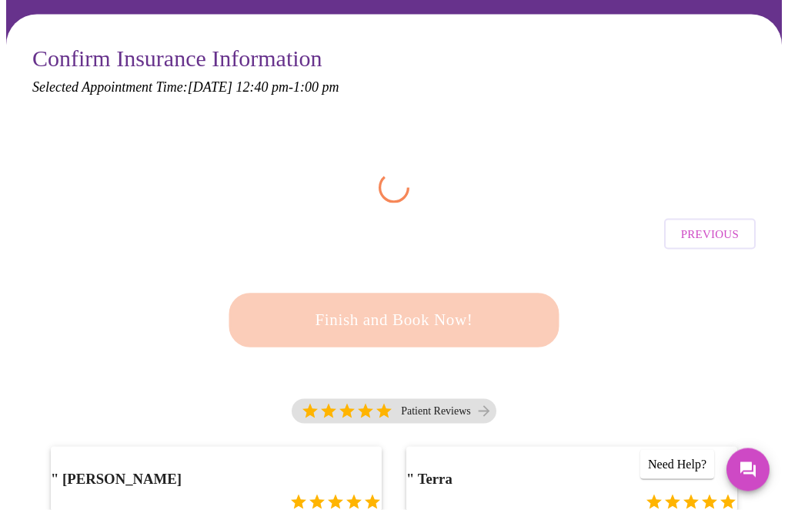
scroll to position [99, 0]
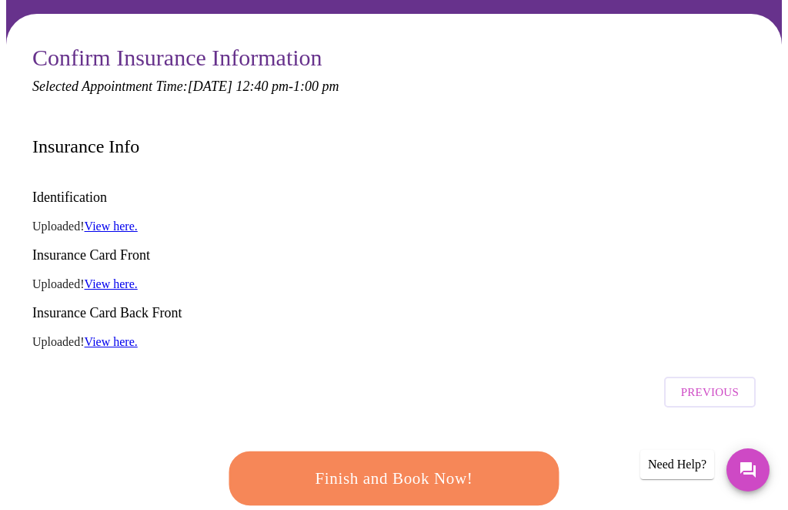
click at [439, 464] on span "Finish and Book Now!" at bounding box center [394, 478] width 285 height 28
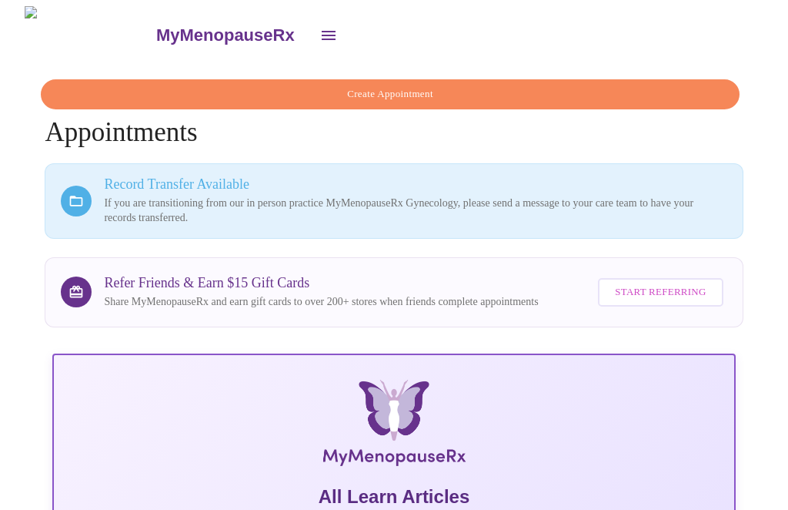
click at [320, 30] on icon "open drawer" at bounding box center [329, 35] width 18 height 18
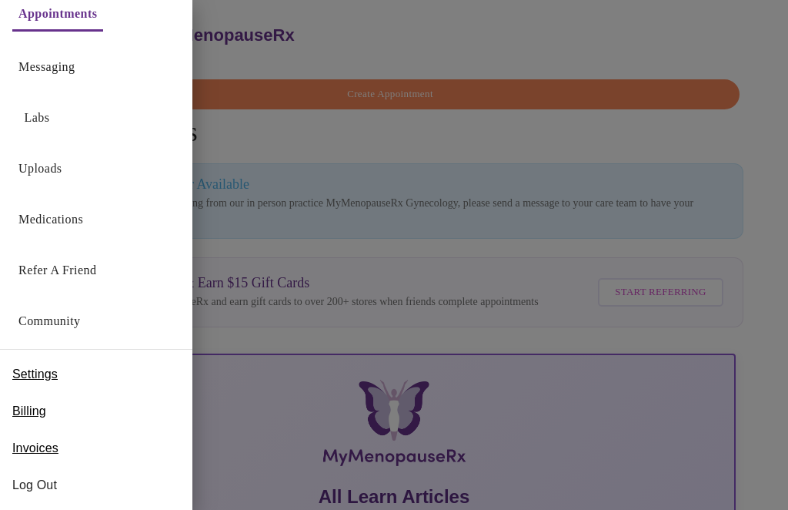
scroll to position [22, 0]
click at [47, 484] on span "Log Out" at bounding box center [96, 485] width 168 height 18
